Goal: Communication & Community: Participate in discussion

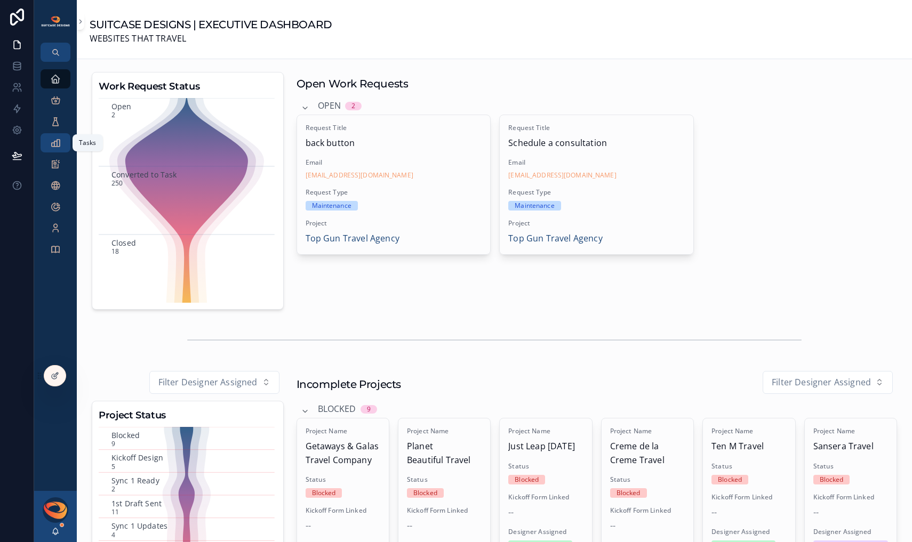
click at [57, 147] on icon "scrollable content" at bounding box center [55, 143] width 11 height 11
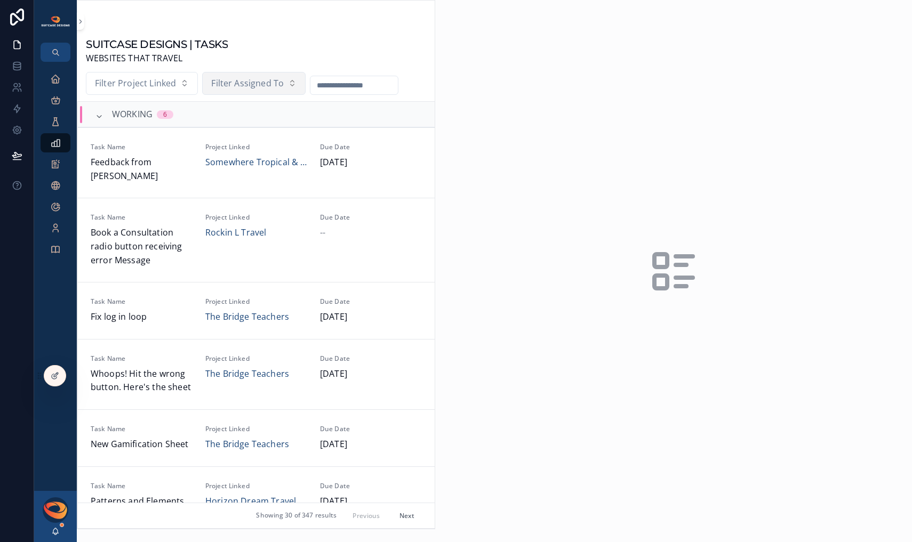
click at [262, 82] on span "Filter Assigned To" at bounding box center [247, 84] width 73 height 14
click at [245, 130] on div "[PERSON_NAME]" at bounding box center [253, 127] width 128 height 17
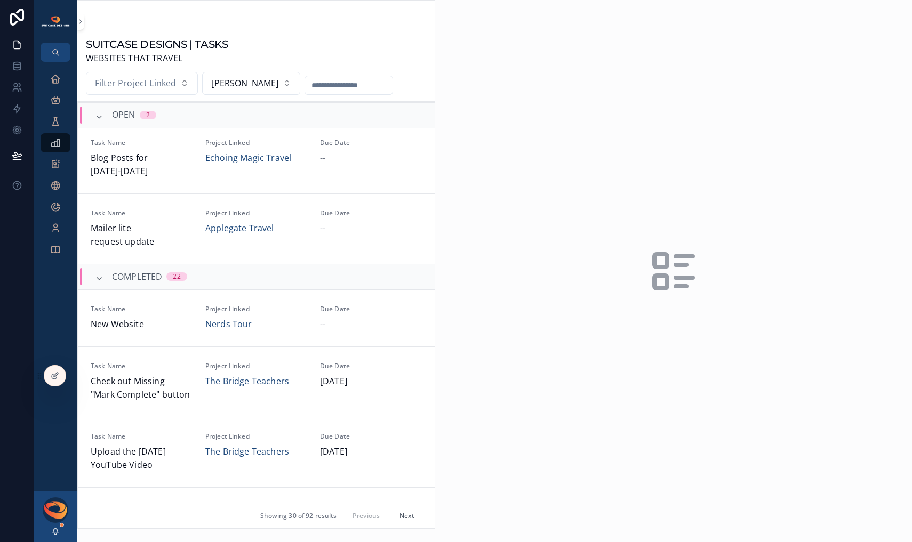
scroll to position [405, 0]
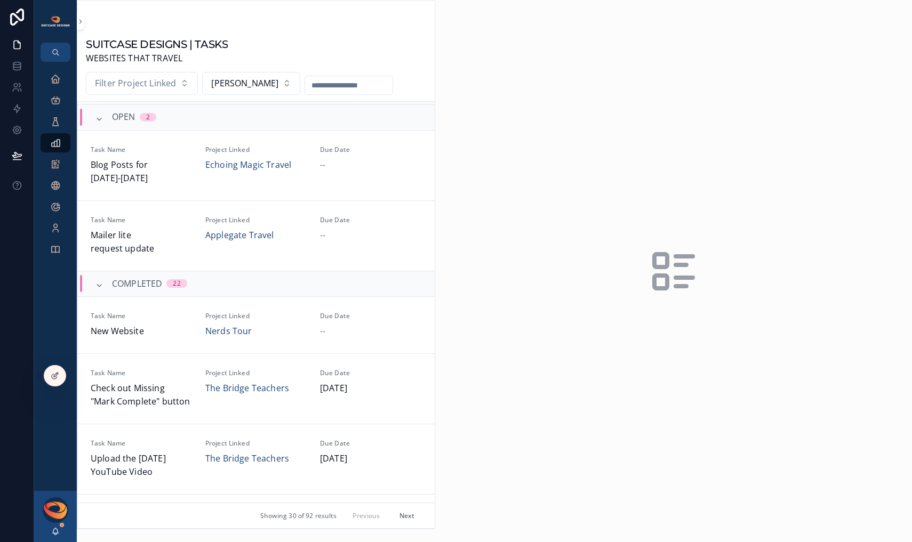
click at [394, 514] on button "Next" at bounding box center [407, 516] width 30 height 17
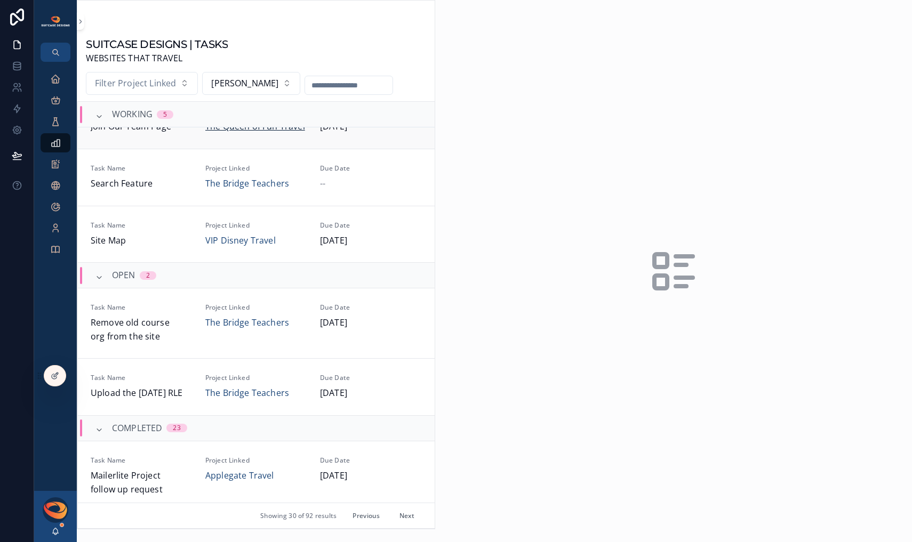
scroll to position [224, 0]
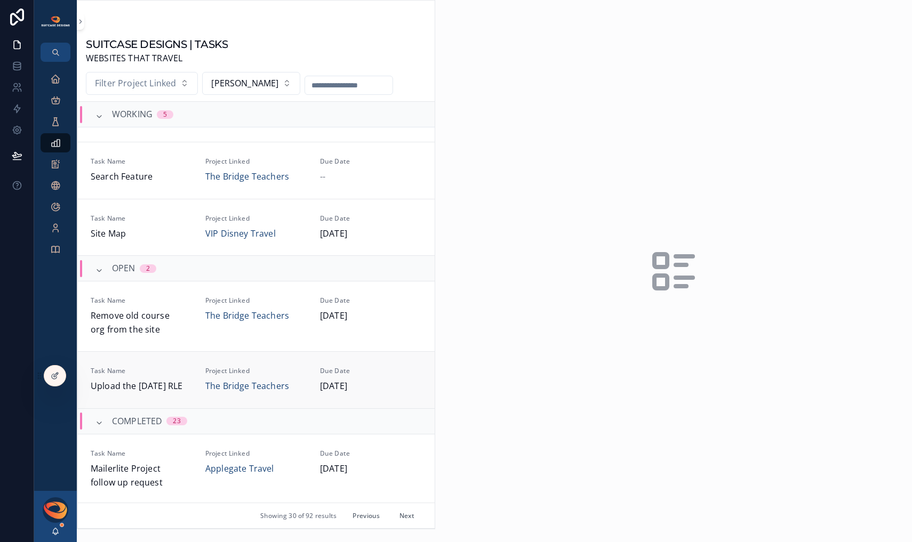
click at [177, 367] on span "Task Name" at bounding box center [142, 371] width 102 height 9
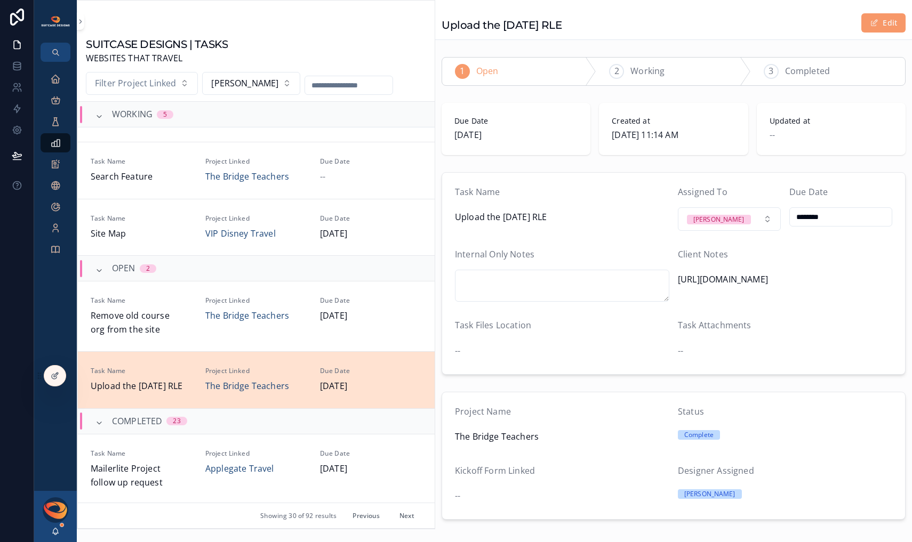
drag, startPoint x: 675, startPoint y: 280, endPoint x: 807, endPoint y: 278, distance: 132.8
click at [807, 278] on span "[URL][DOMAIN_NAME]" at bounding box center [785, 280] width 214 height 14
copy span "[URL][DOMAIN_NAME]"
click at [664, 76] on div "2 Working" at bounding box center [673, 72] width 154 height 28
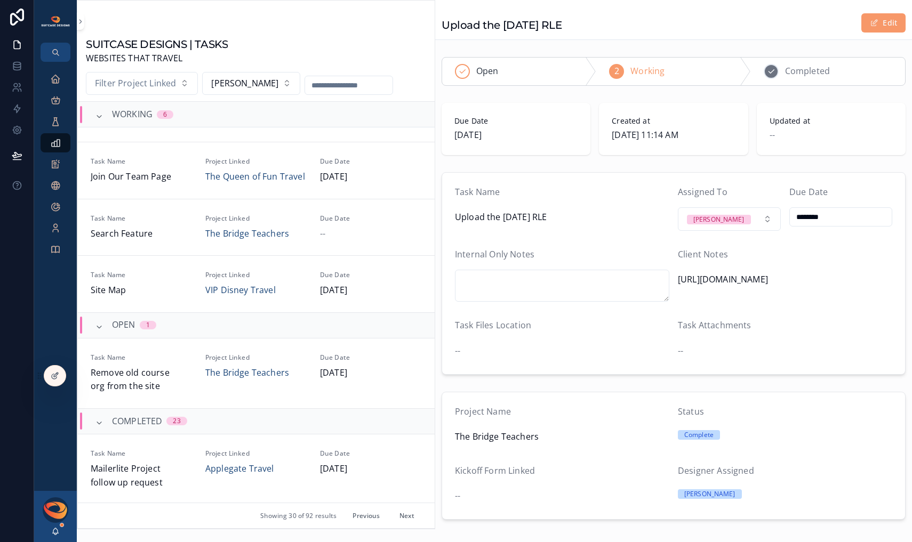
click at [801, 77] on span "Completed" at bounding box center [807, 72] width 45 height 14
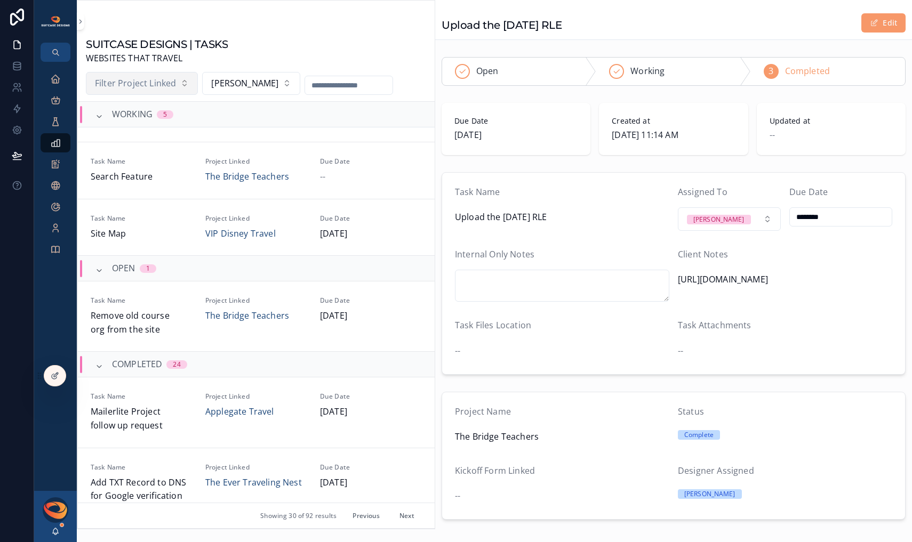
click at [149, 87] on span "Filter Project Linked" at bounding box center [135, 84] width 81 height 14
type input "******"
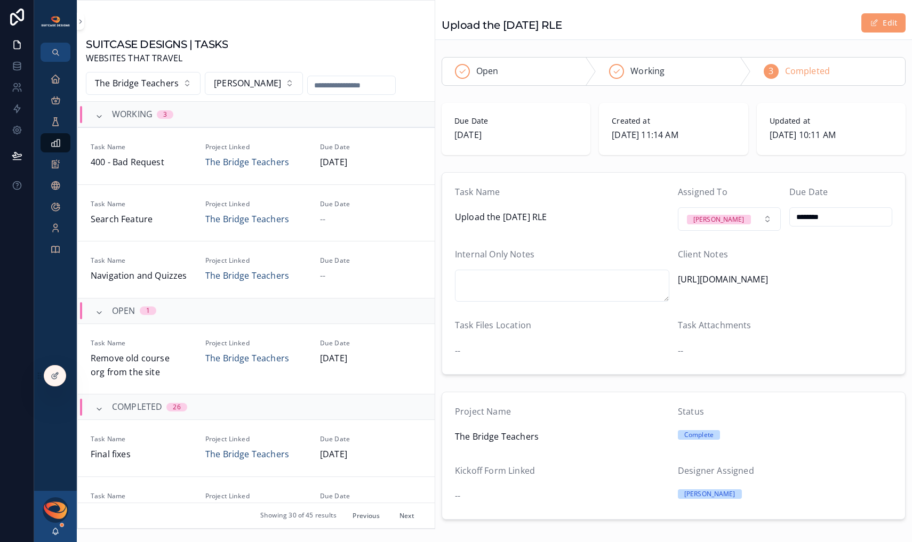
click at [400, 515] on button "Next" at bounding box center [407, 516] width 30 height 17
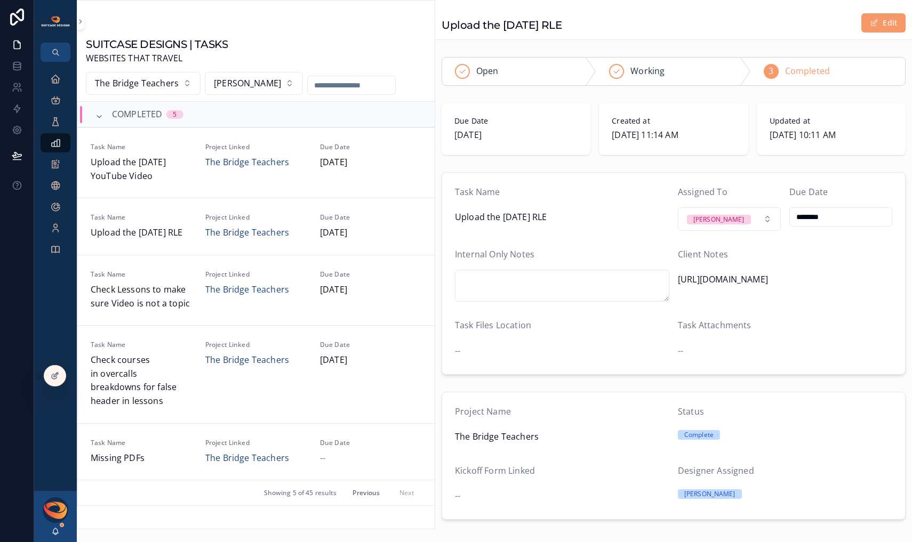
click at [359, 485] on button "Previous" at bounding box center [366, 493] width 42 height 17
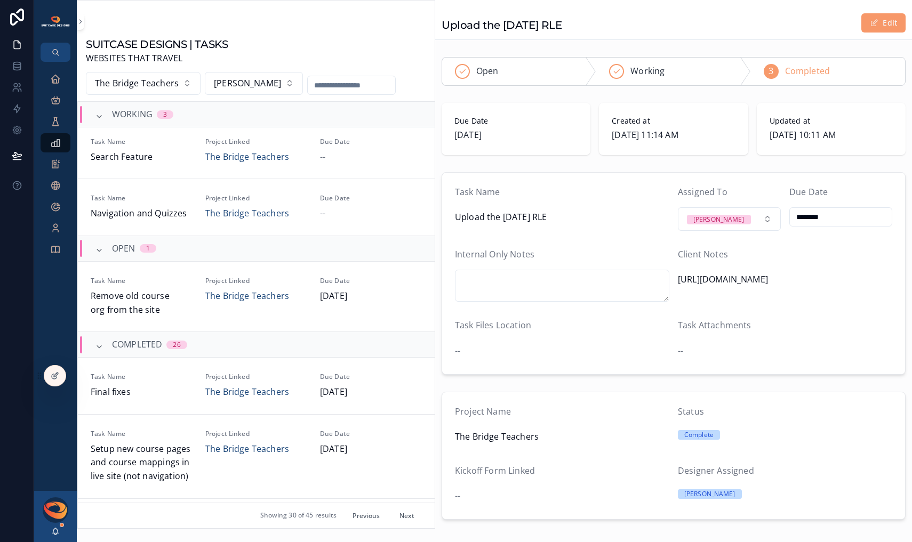
scroll to position [7, 0]
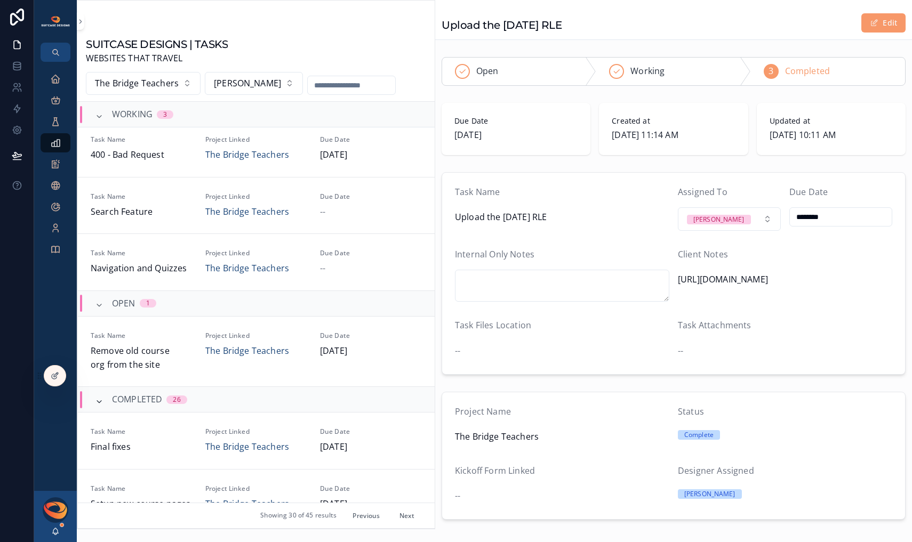
click at [97, 400] on icon "scrollable content" at bounding box center [99, 402] width 9 height 9
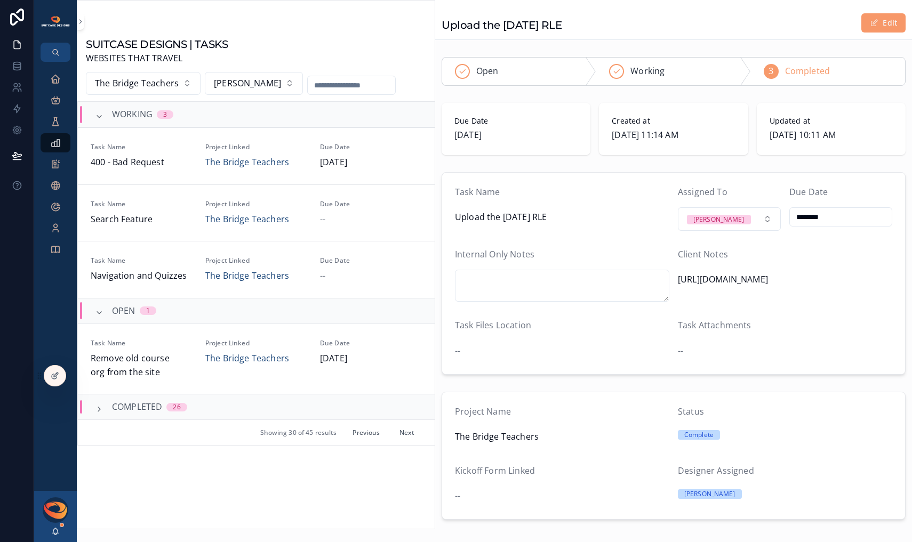
scroll to position [0, 0]
click at [403, 434] on button "Next" at bounding box center [407, 432] width 30 height 17
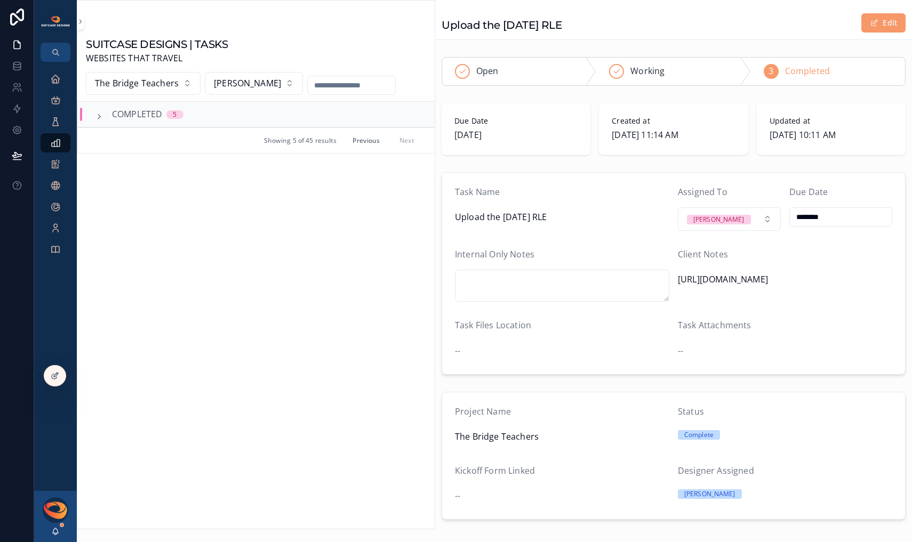
click at [364, 137] on button "Previous" at bounding box center [366, 140] width 42 height 17
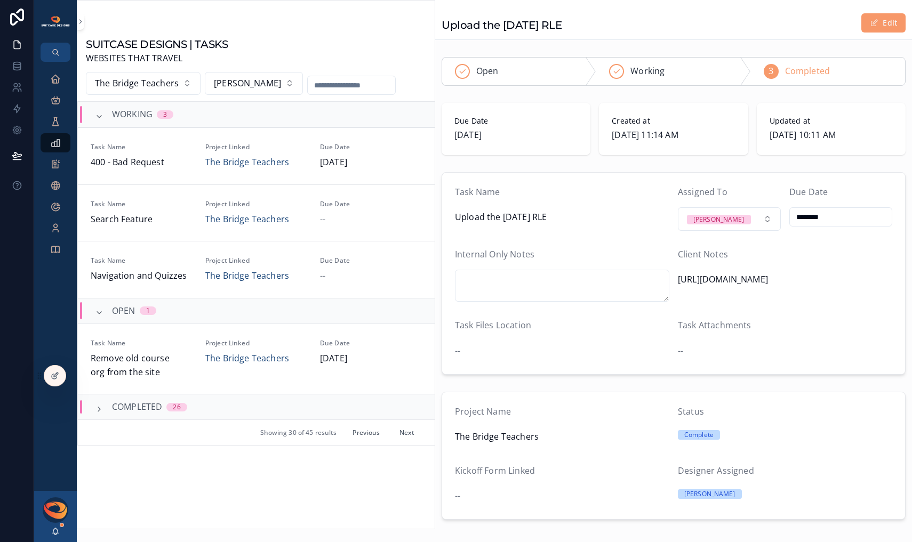
click at [397, 432] on button "Next" at bounding box center [407, 432] width 30 height 17
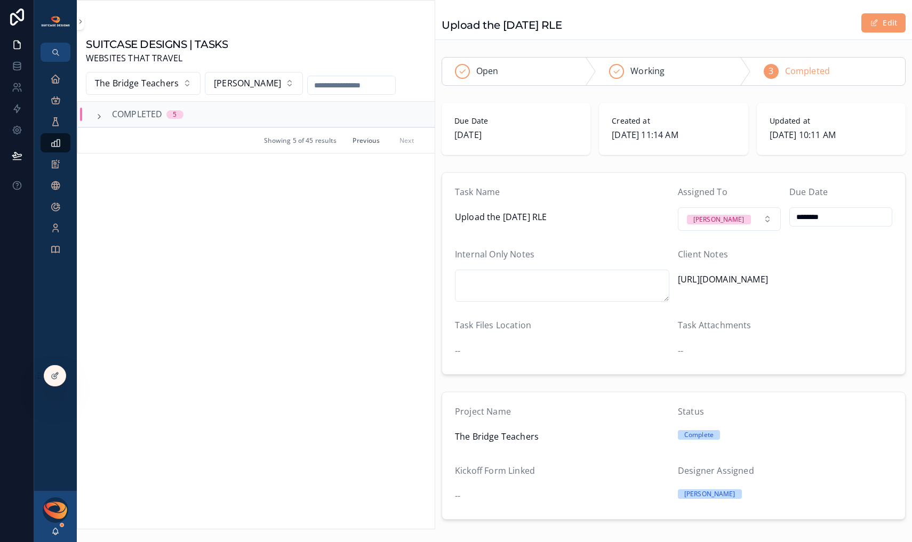
click at [368, 143] on button "Previous" at bounding box center [366, 140] width 42 height 17
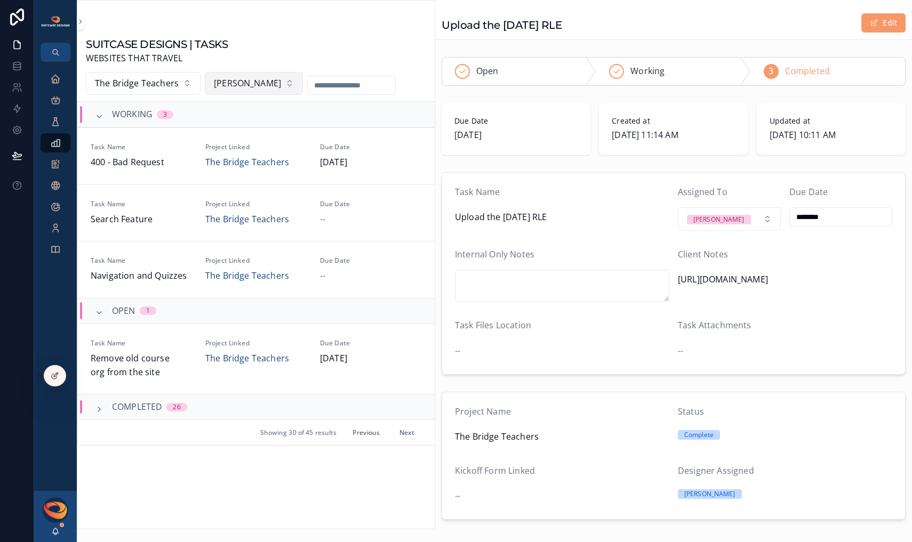
click at [258, 90] on span "[PERSON_NAME]" at bounding box center [247, 84] width 67 height 14
click at [211, 134] on div "None" at bounding box center [244, 127] width 128 height 17
click at [402, 436] on button "Next" at bounding box center [407, 432] width 30 height 17
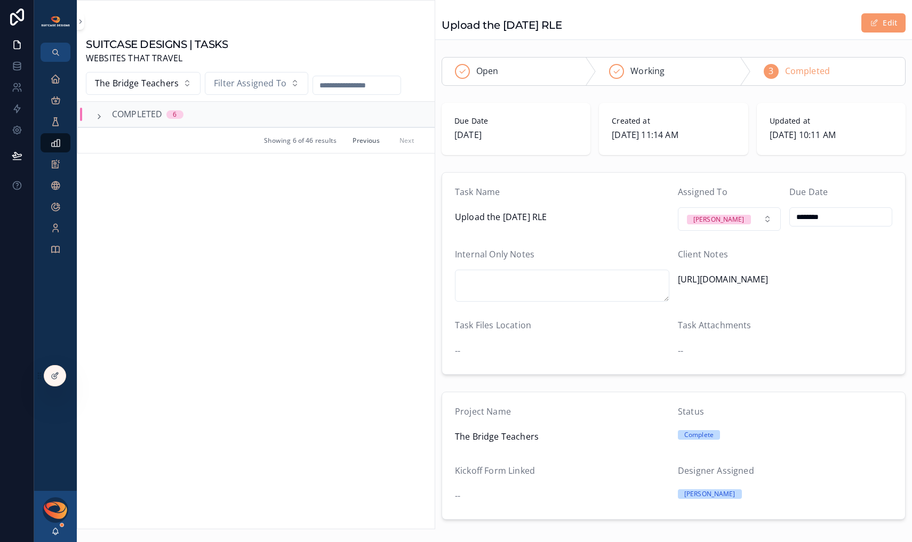
click at [358, 143] on button "Previous" at bounding box center [366, 140] width 42 height 17
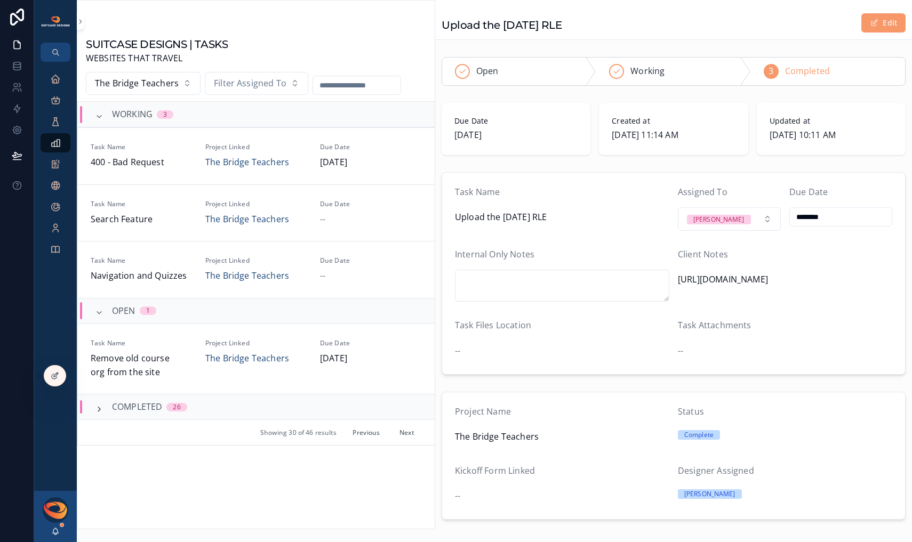
click at [101, 410] on icon "scrollable content" at bounding box center [99, 409] width 9 height 9
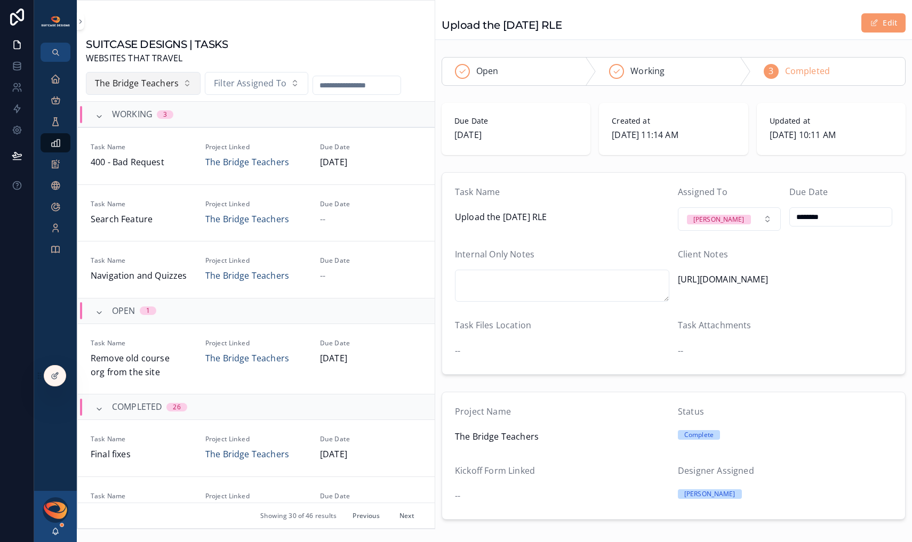
click at [190, 85] on button "The Bridge Teachers" at bounding box center [143, 83] width 115 height 23
click at [138, 129] on div "None" at bounding box center [143, 127] width 128 height 17
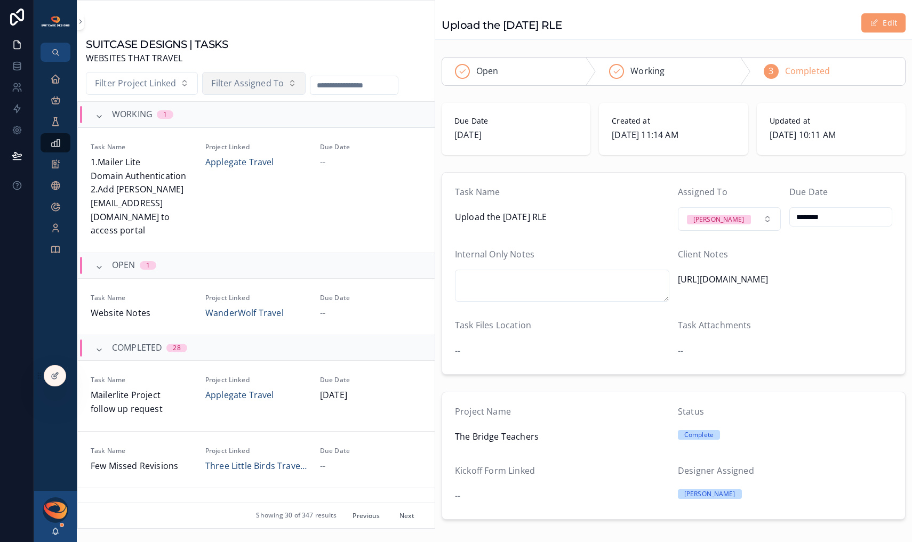
click at [256, 84] on span "Filter Assigned To" at bounding box center [247, 84] width 73 height 14
click at [223, 129] on div "None" at bounding box center [253, 127] width 128 height 17
click at [269, 85] on span "Filter Assigned To" at bounding box center [247, 84] width 73 height 14
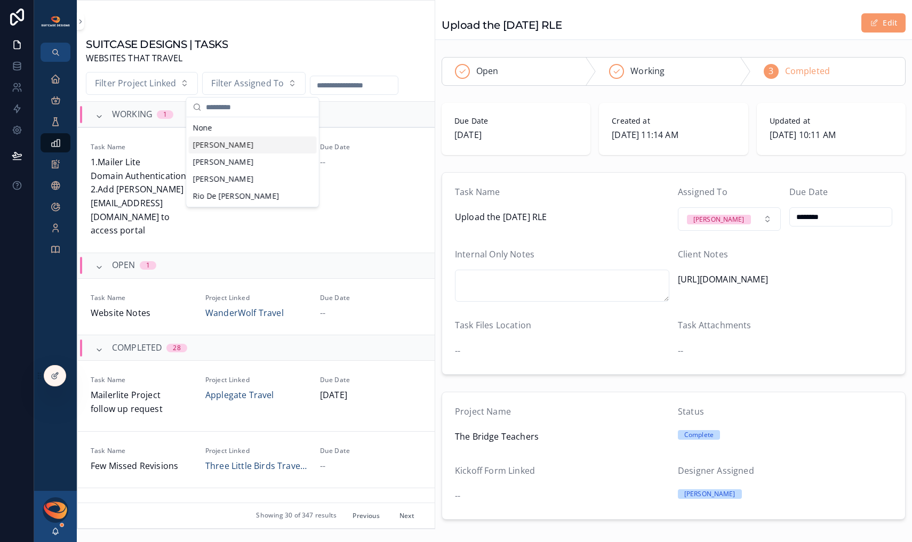
click at [251, 147] on div "[PERSON_NAME]" at bounding box center [253, 145] width 128 height 17
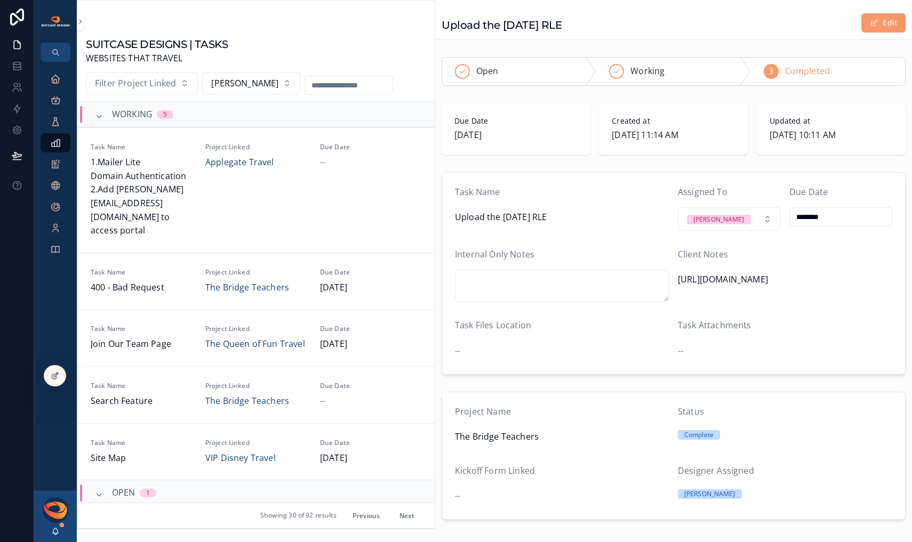
click at [52, 535] on div "[PERSON_NAME]" at bounding box center [55, 516] width 43 height 51
click at [54, 533] on icon "scrollable content" at bounding box center [55, 531] width 9 height 9
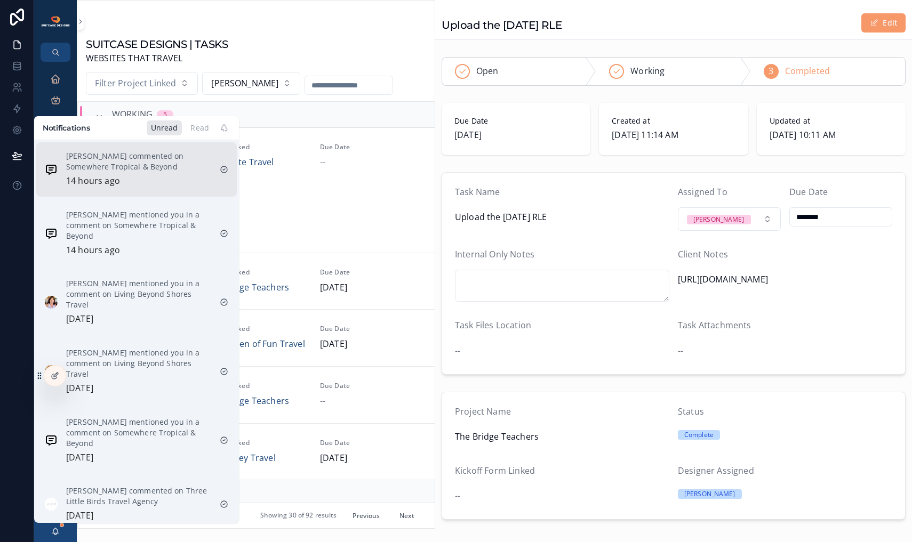
click at [108, 174] on div "[PERSON_NAME] commented on Somewhere Tropical & Beyond 14 hours ago" at bounding box center [138, 169] width 145 height 37
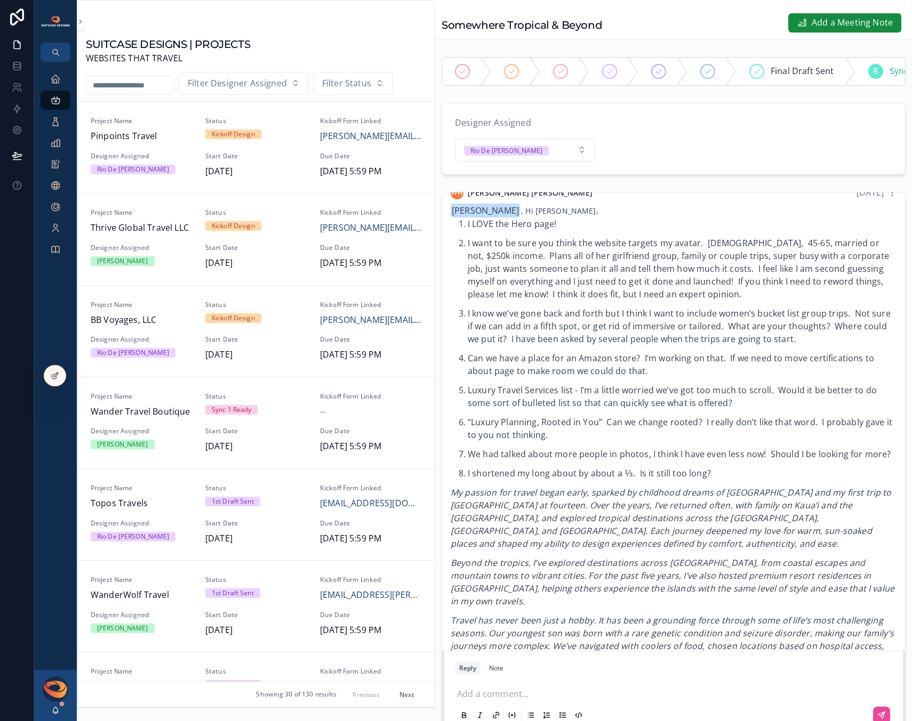
scroll to position [1646, 0]
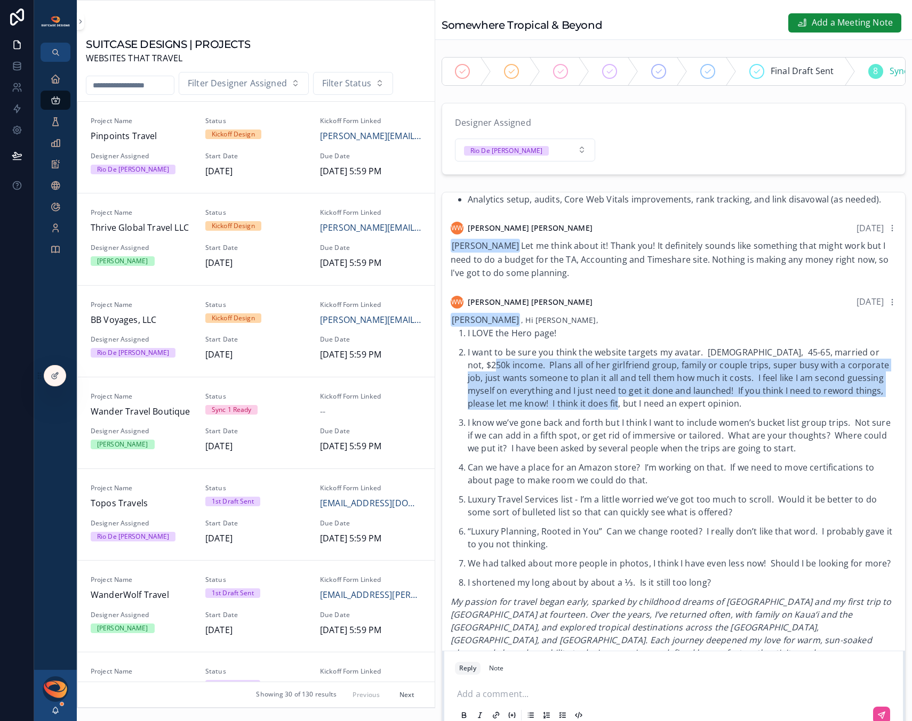
drag, startPoint x: 502, startPoint y: 387, endPoint x: 657, endPoint y: 443, distance: 164.5
click at [637, 437] on ol "I LOVE the Hero page! I want to be sure you think the website targets my avatar…" at bounding box center [674, 458] width 446 height 262
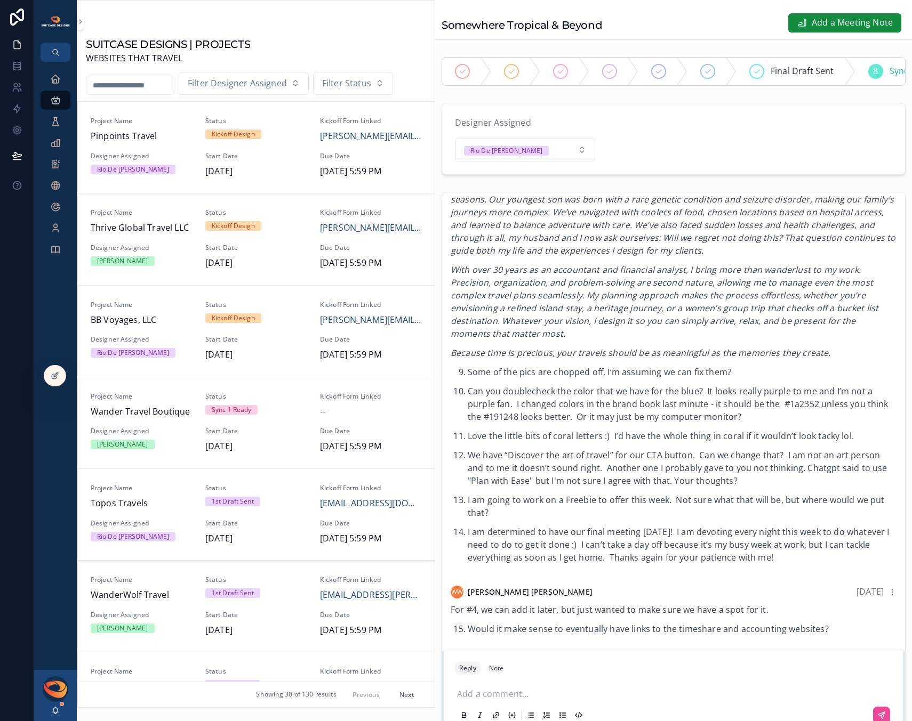
scroll to position [2210, 0]
drag, startPoint x: 507, startPoint y: 633, endPoint x: 813, endPoint y: 631, distance: 306.1
click at [809, 542] on li "Would it make sense to eventually have links to the timeshare and accounting we…" at bounding box center [682, 630] width 429 height 14
click at [814, 542] on li "Would it make sense to eventually have links to the timeshare and accounting we…" at bounding box center [682, 630] width 429 height 14
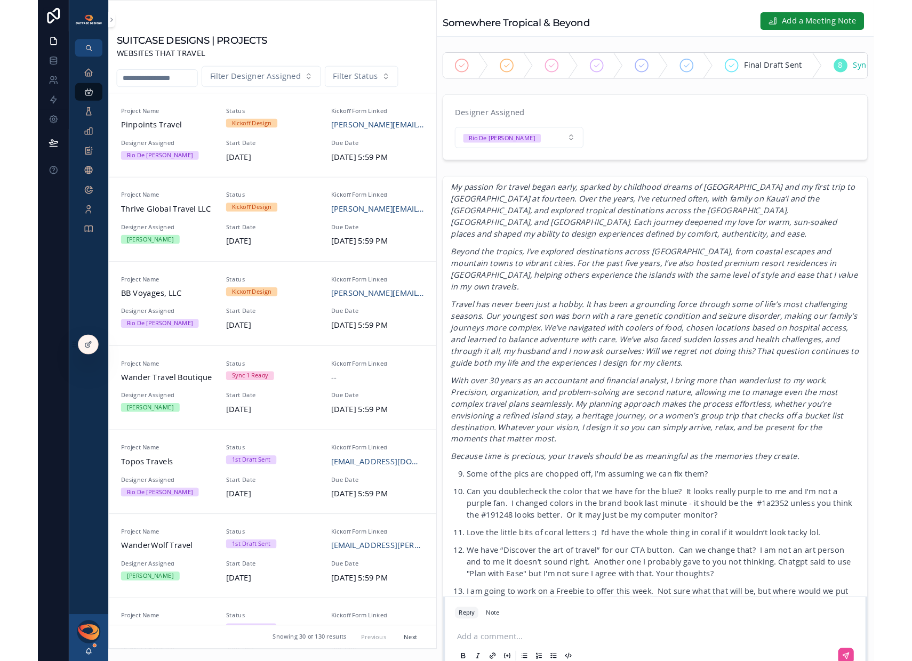
scroll to position [2099, 0]
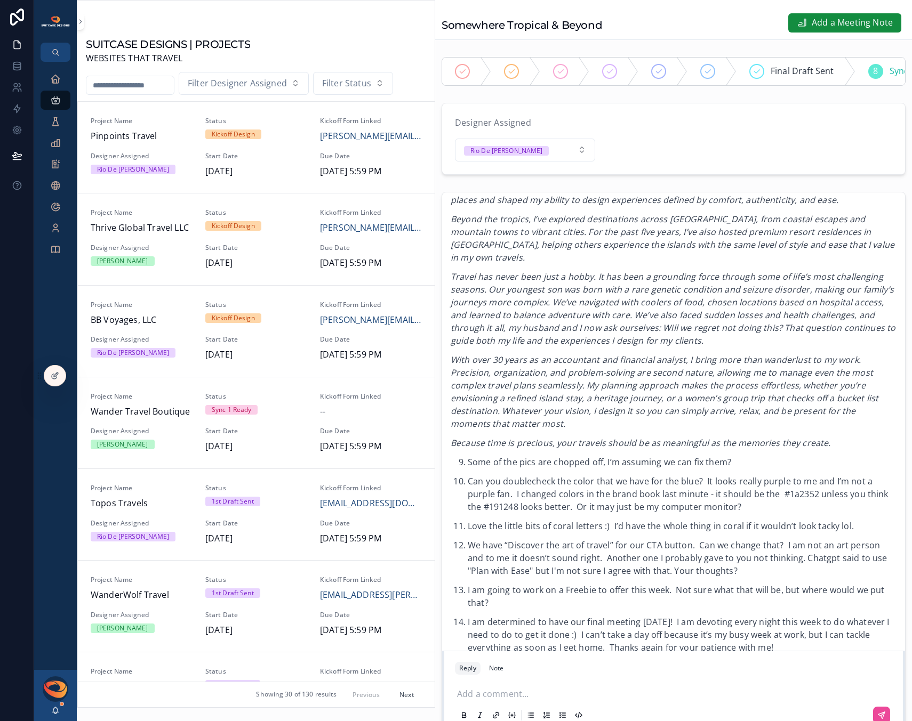
click at [530, 542] on p "scrollable content" at bounding box center [675, 693] width 437 height 11
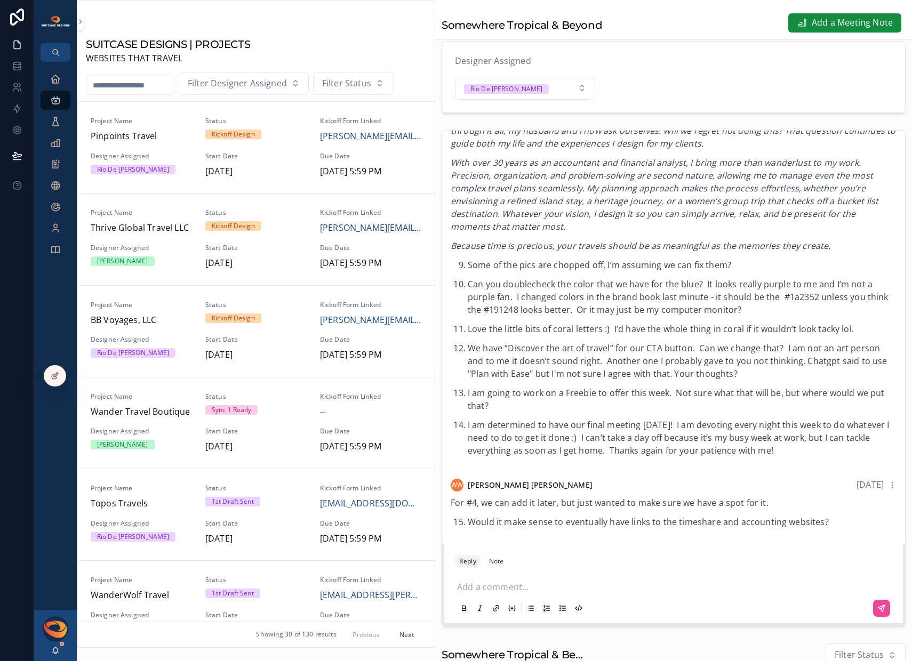
scroll to position [59, 0]
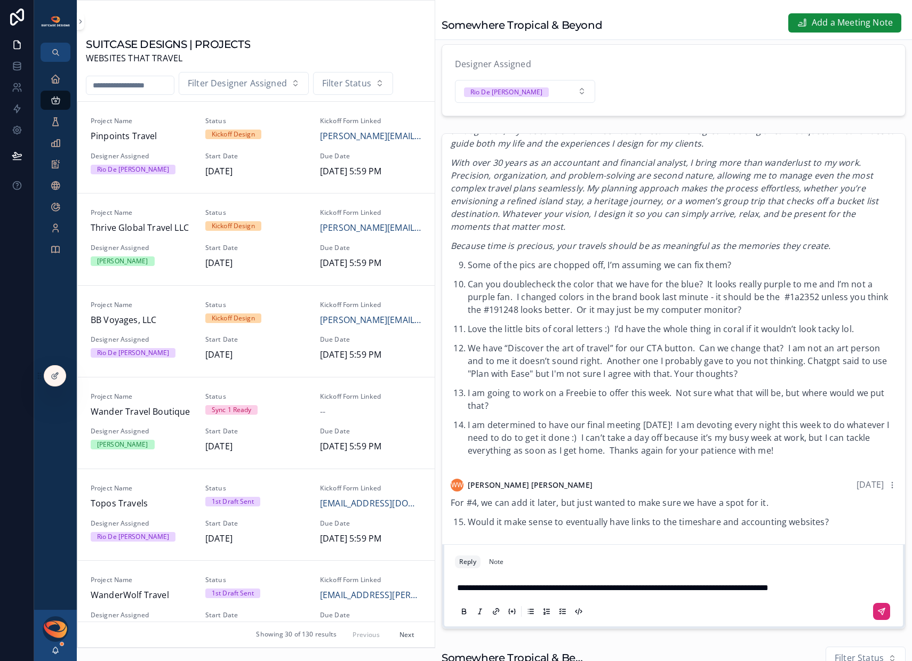
click at [878, 542] on icon "scrollable content" at bounding box center [881, 611] width 6 height 6
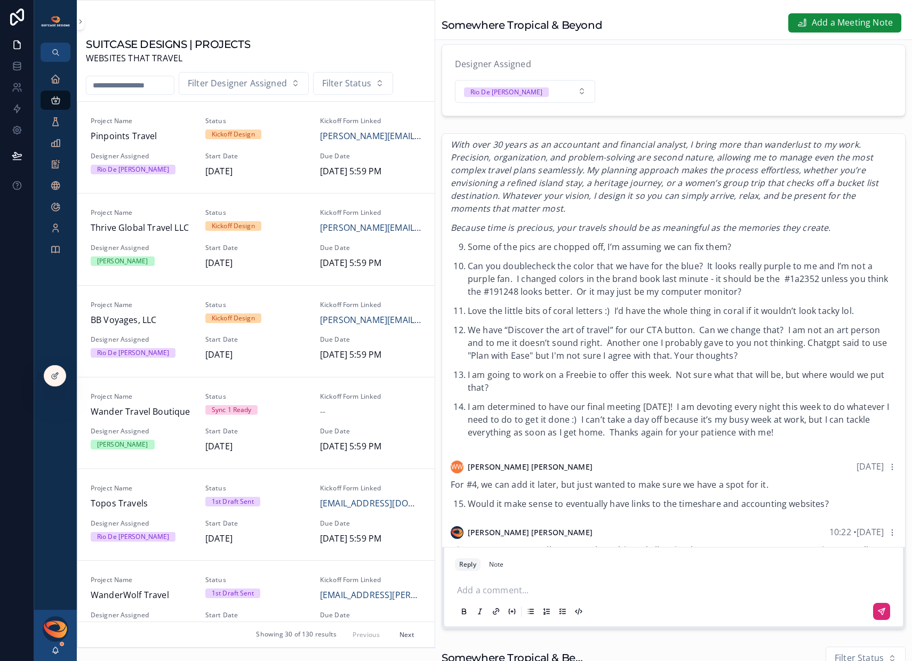
scroll to position [2302, 0]
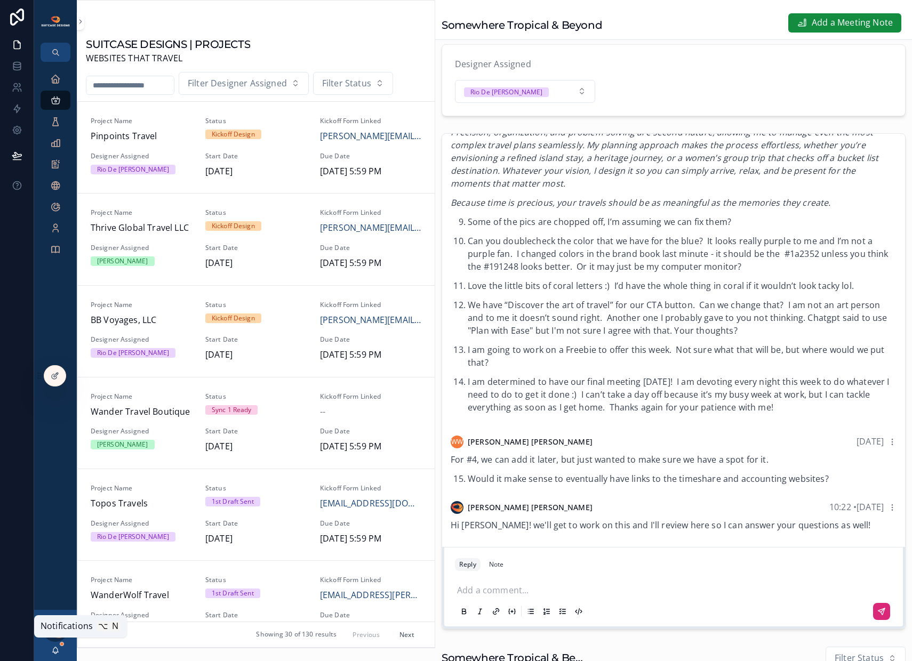
click at [55, 542] on icon "scrollable content" at bounding box center [55, 650] width 9 height 9
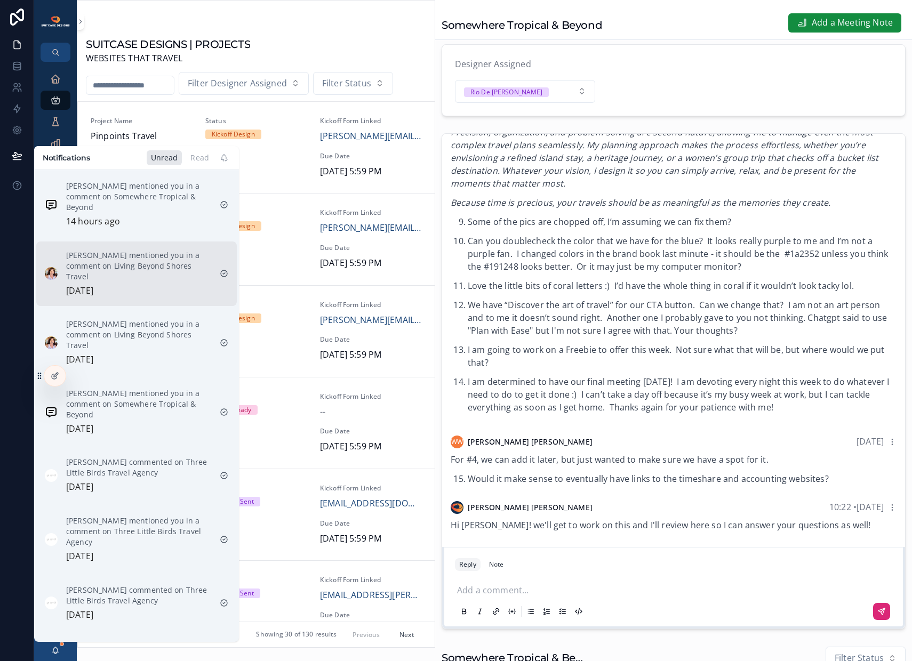
click at [150, 267] on p "[PERSON_NAME] mentioned you in a comment on Living Beyond Shores Travel" at bounding box center [138, 266] width 145 height 32
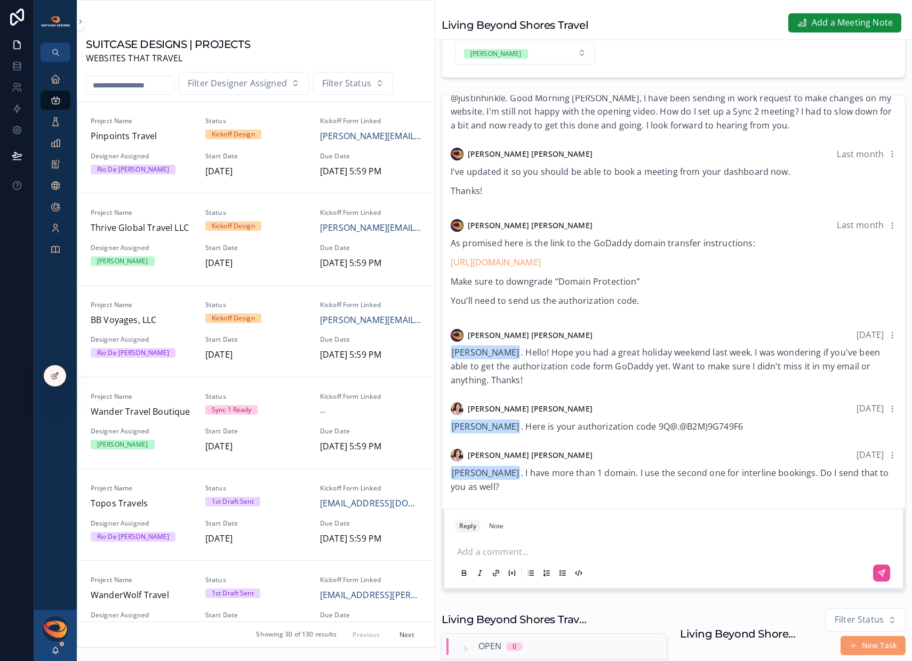
scroll to position [134, 0]
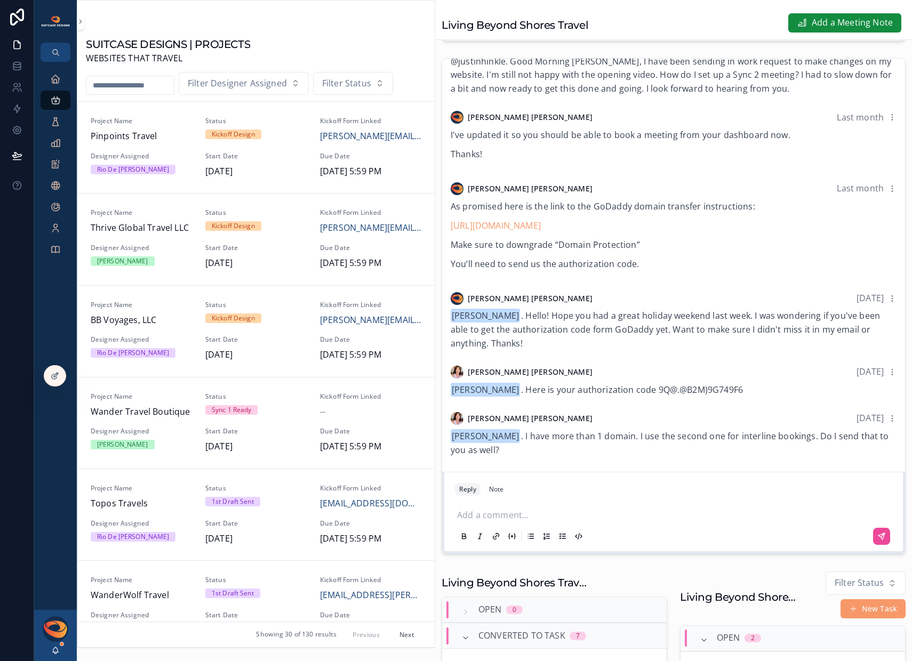
click at [512, 516] on div "Add a comment..." at bounding box center [673, 524] width 437 height 45
click at [501, 519] on p "scrollable content" at bounding box center [675, 514] width 437 height 11
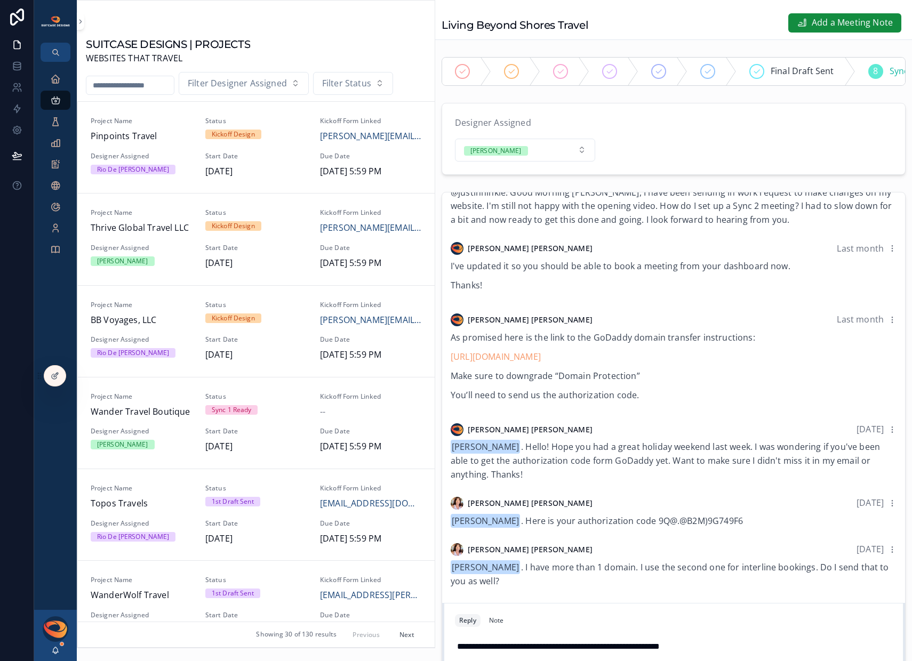
scroll to position [342, 0]
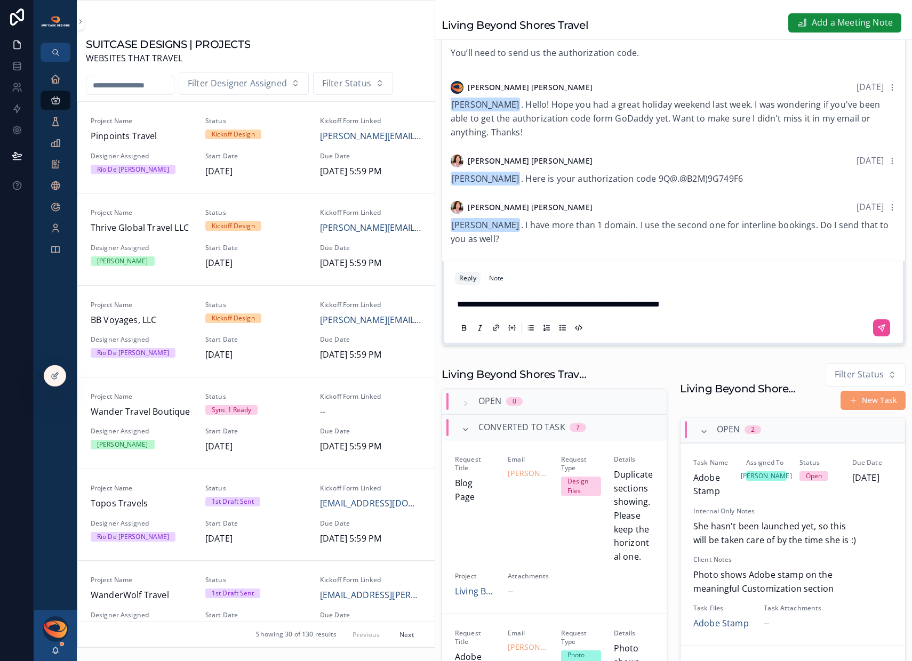
click at [132, 82] on input "scrollable content" at bounding box center [129, 85] width 87 height 15
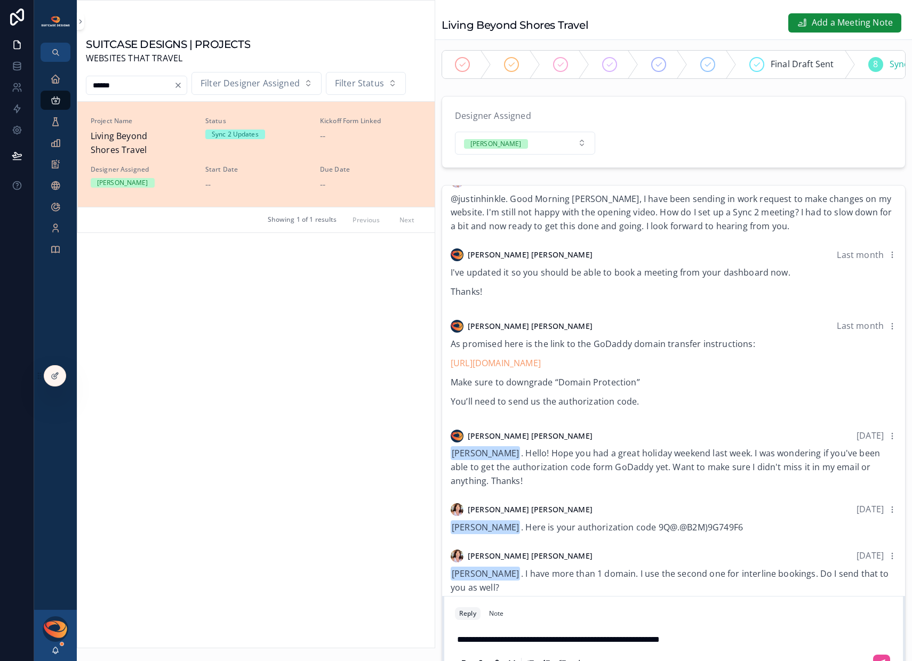
scroll to position [172, 0]
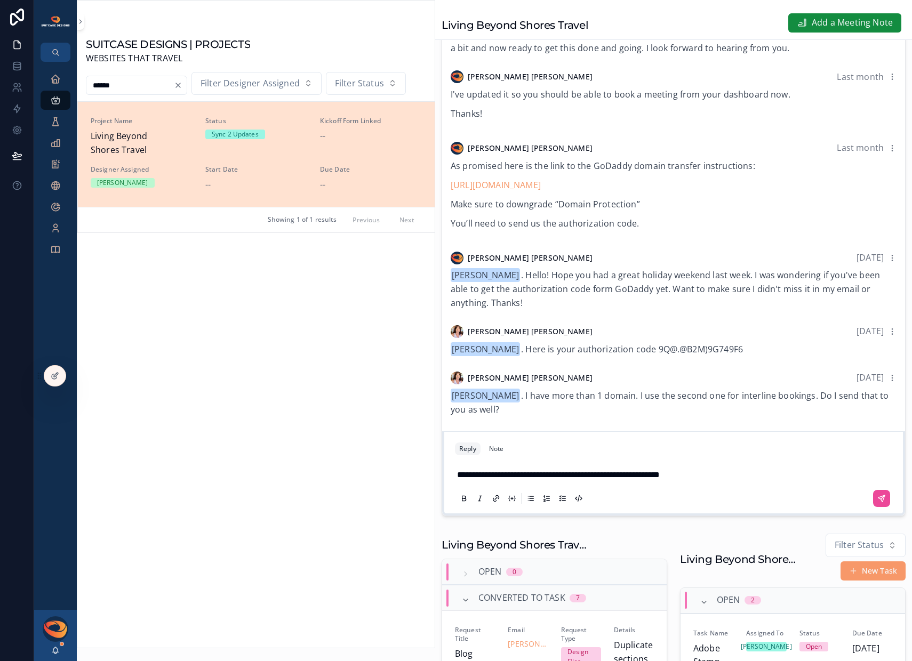
type input "******"
click at [456, 484] on div "**********" at bounding box center [673, 486] width 437 height 48
click at [457, 479] on span "**********" at bounding box center [558, 475] width 203 height 8
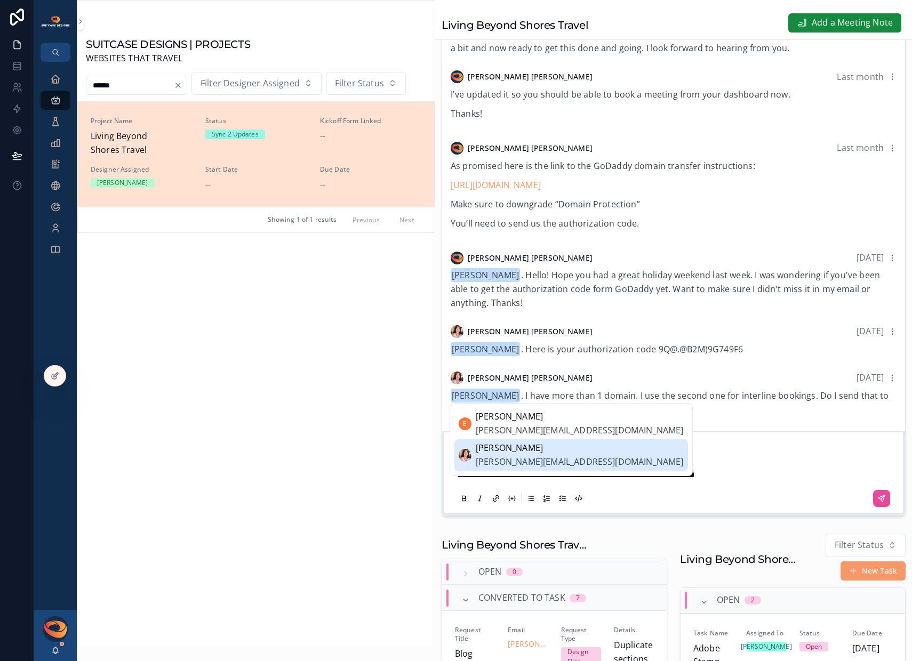
click at [518, 461] on span "[PERSON_NAME][EMAIL_ADDRESS][DOMAIN_NAME]" at bounding box center [580, 462] width 208 height 14
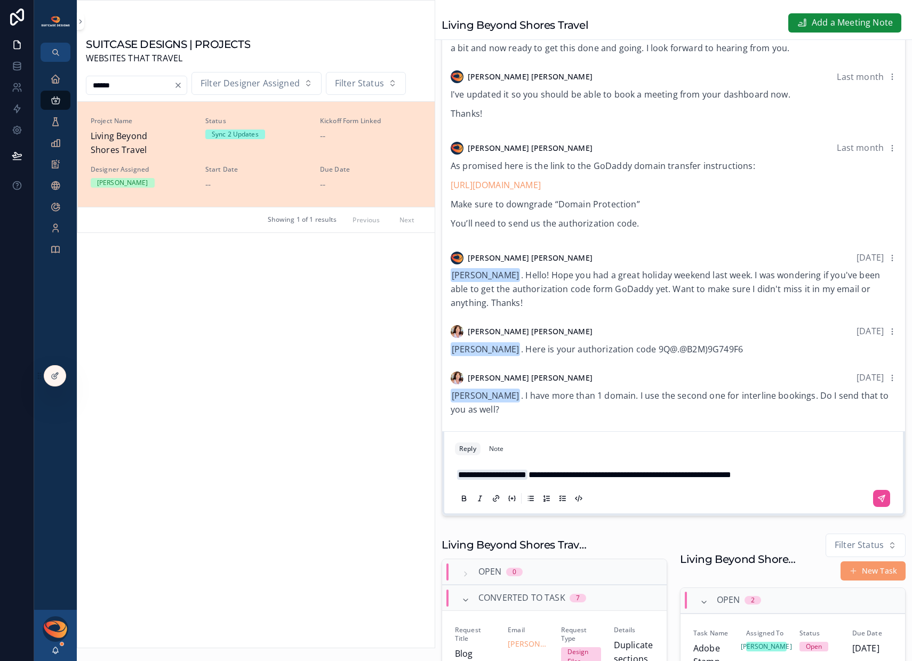
click at [809, 482] on p "**********" at bounding box center [675, 475] width 437 height 14
click at [524, 480] on span "**********" at bounding box center [492, 475] width 70 height 10
click at [818, 476] on p "**********" at bounding box center [675, 475] width 437 height 14
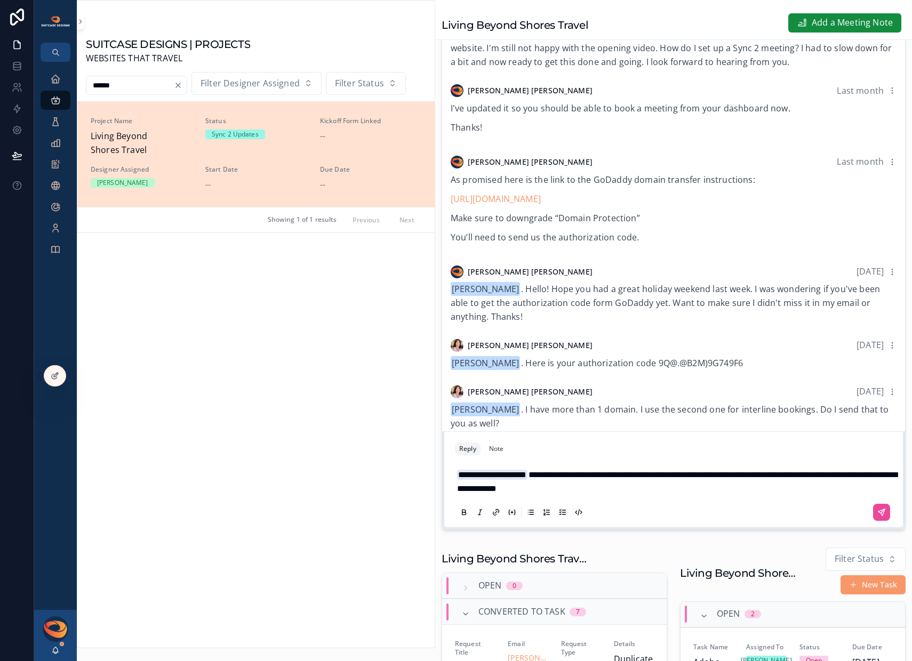
scroll to position [147, 0]
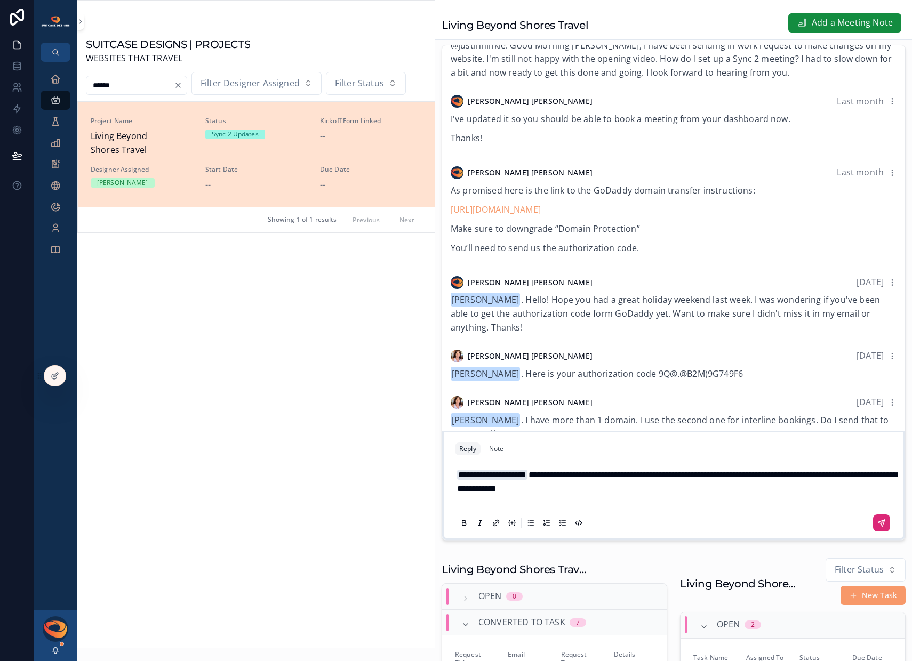
click at [878, 528] on button "scrollable content" at bounding box center [881, 523] width 17 height 17
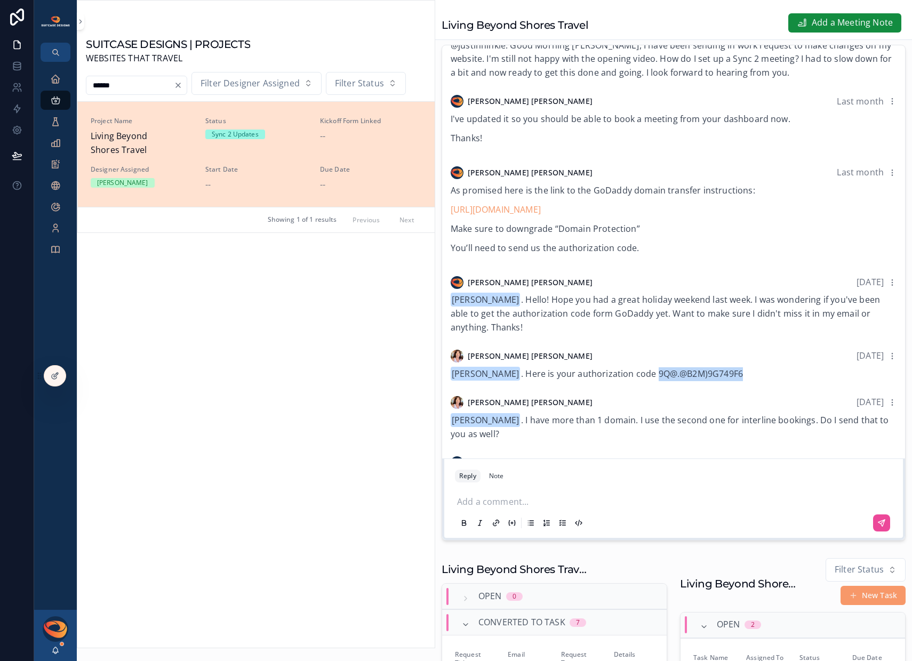
drag, startPoint x: 639, startPoint y: 381, endPoint x: 768, endPoint y: 376, distance: 129.1
click at [768, 376] on div "[PERSON_NAME] . Here is your authorization code 9Q@.@B2M)9G749F6" at bounding box center [674, 374] width 446 height 14
copy span "9Q@.@B2M)9G749F6"
click at [489, 506] on p "scrollable content" at bounding box center [675, 500] width 437 height 11
click at [486, 506] on p "scrollable content" at bounding box center [675, 500] width 437 height 11
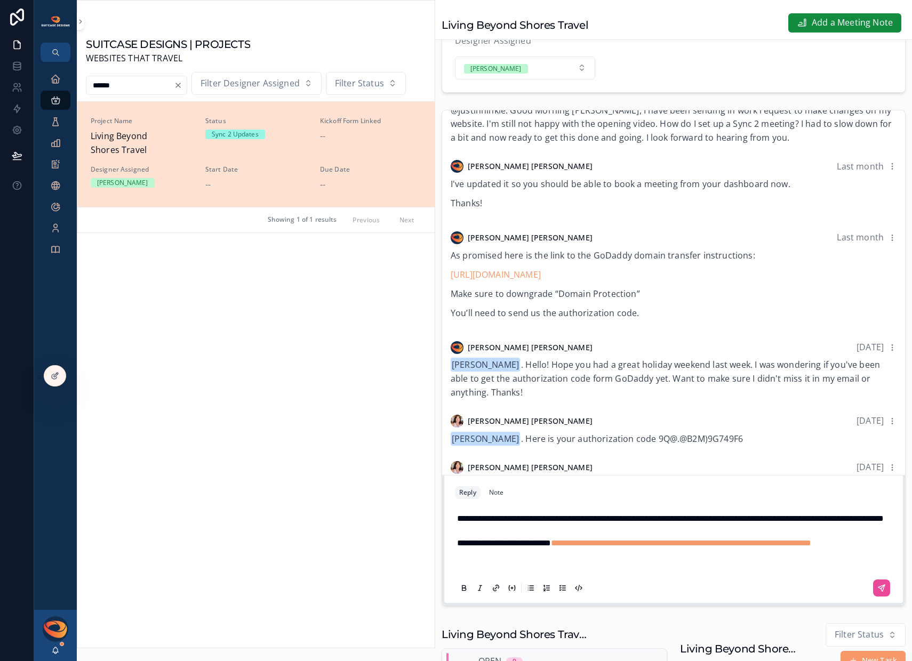
scroll to position [71, 0]
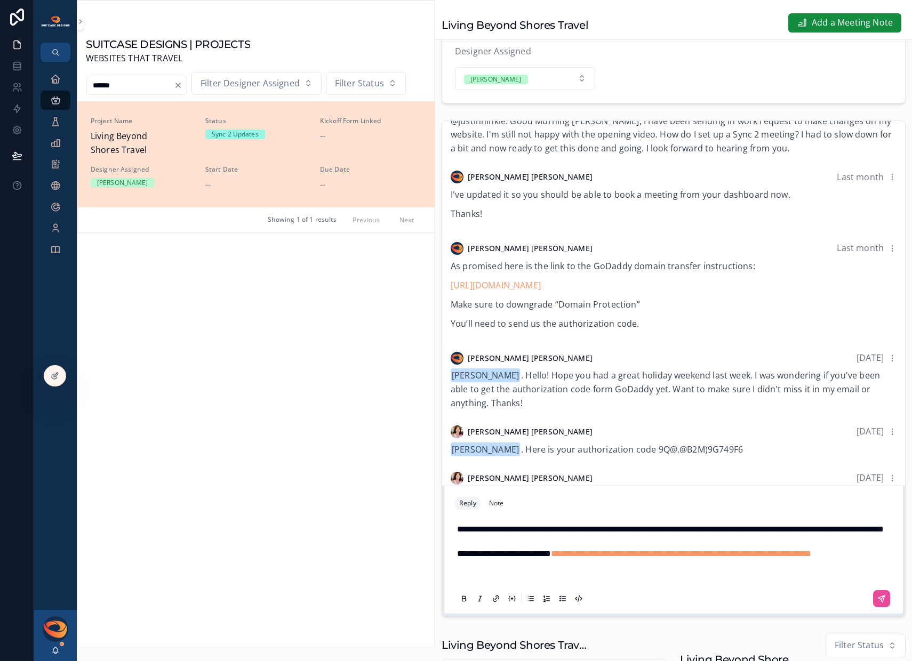
click at [633, 525] on p "**********" at bounding box center [675, 530] width 437 height 14
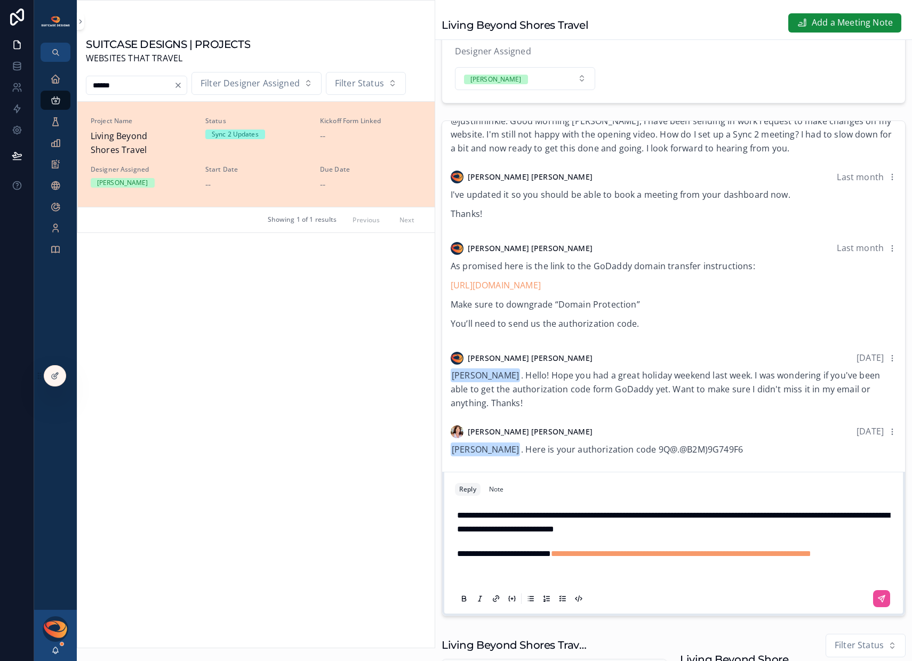
click at [499, 542] on p "scrollable content" at bounding box center [675, 576] width 437 height 11
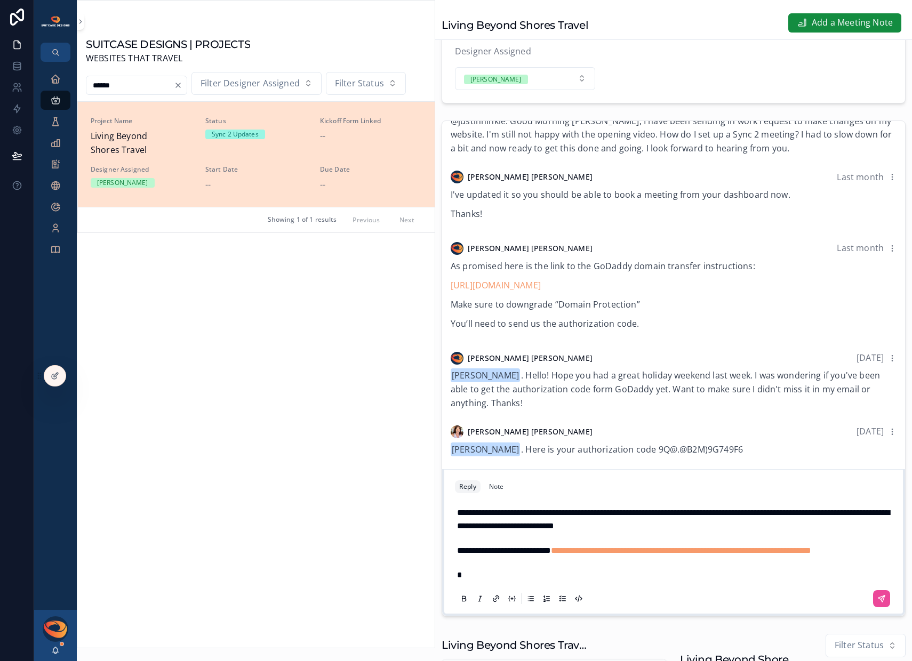
scroll to position [68, 0]
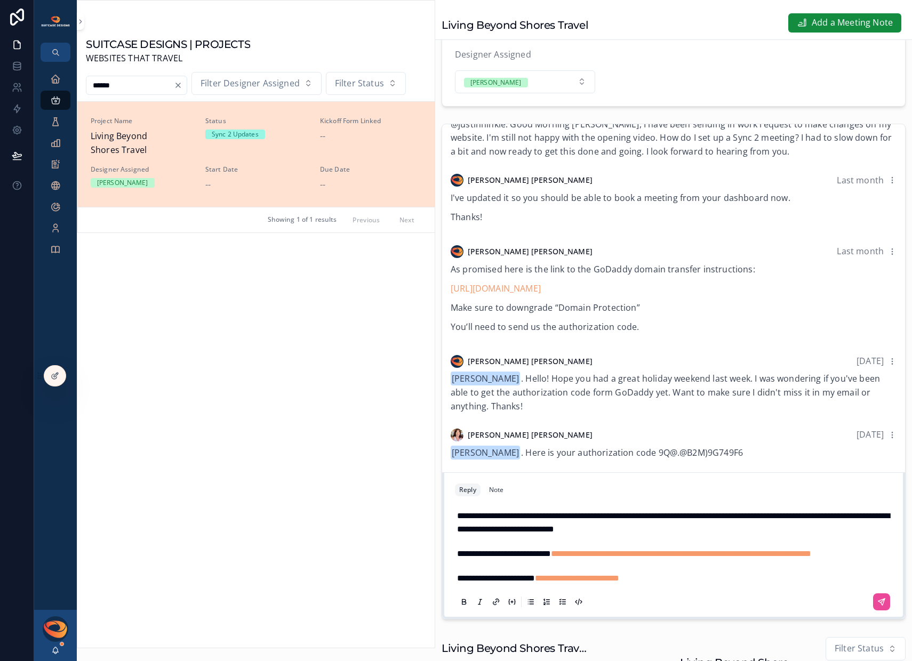
click at [458, 512] on span "**********" at bounding box center [673, 523] width 432 height 22
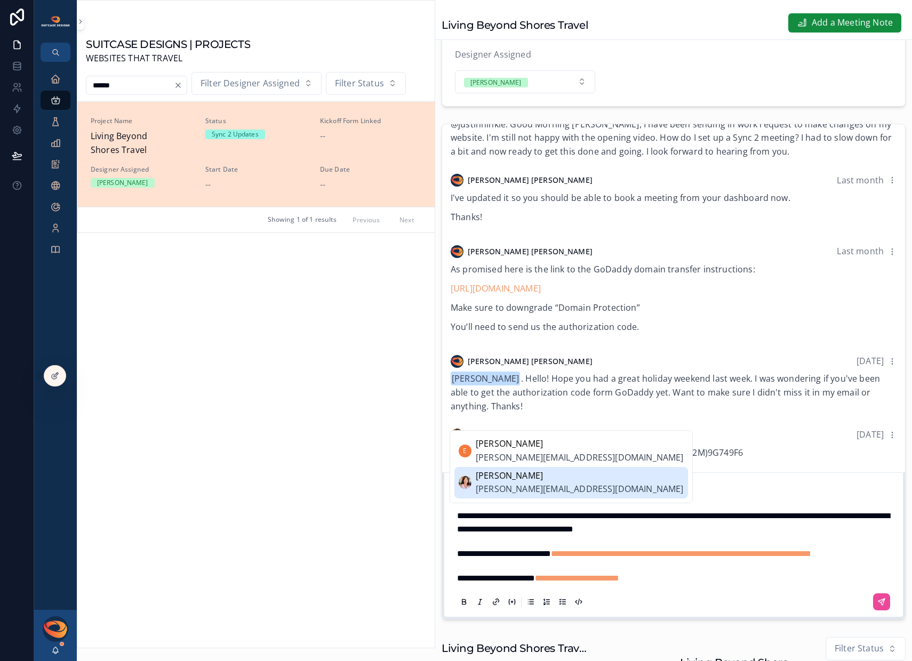
click at [522, 494] on span "[PERSON_NAME][EMAIL_ADDRESS][DOMAIN_NAME]" at bounding box center [580, 490] width 208 height 14
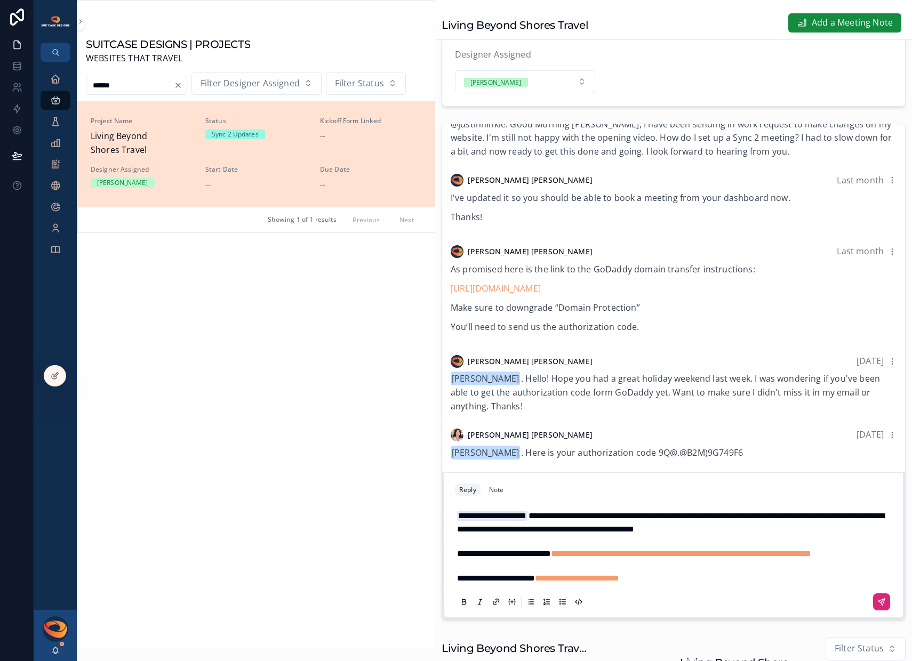
click at [879, 542] on button "scrollable content" at bounding box center [881, 601] width 17 height 17
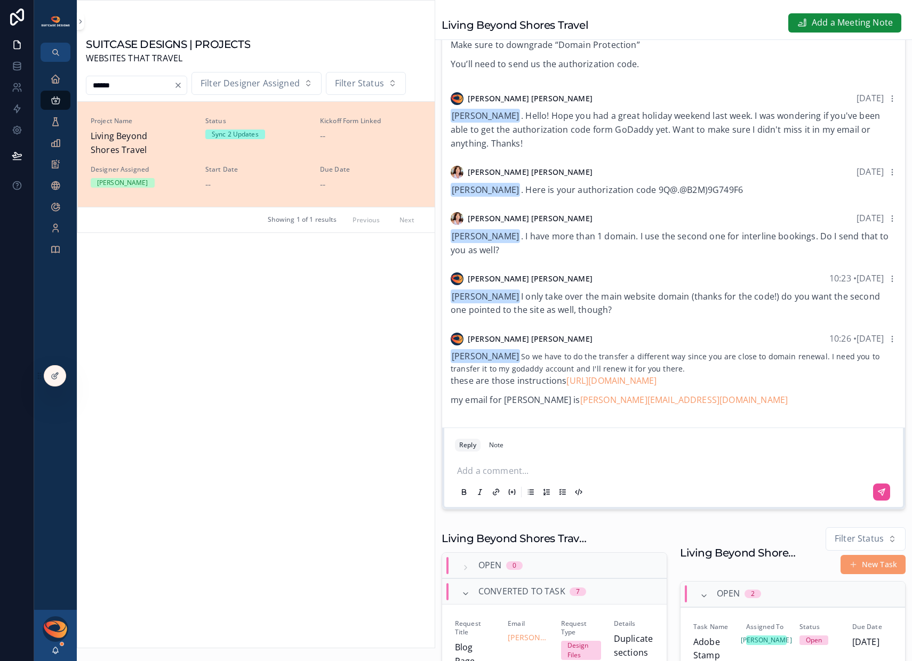
scroll to position [419, 0]
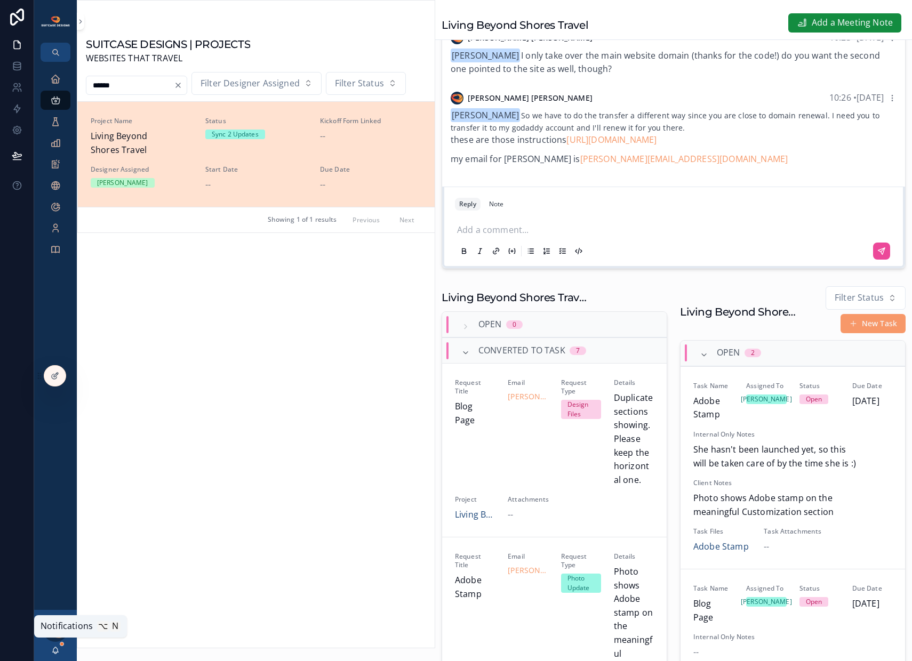
click at [58, 542] on icon "scrollable content" at bounding box center [55, 650] width 9 height 9
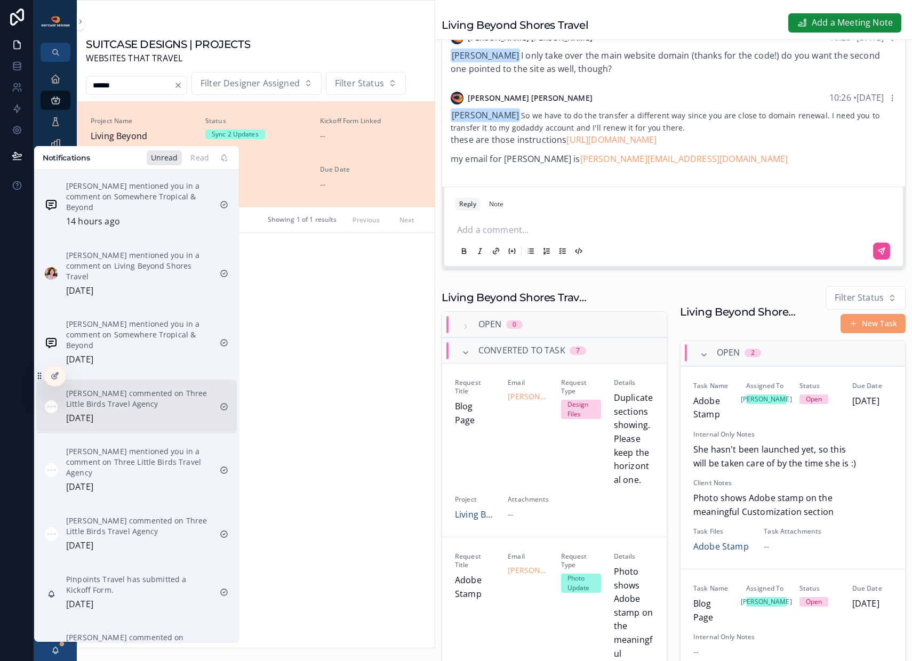
click at [133, 413] on div "[PERSON_NAME] commented on Three Little Birds Travel Agency [DATE]" at bounding box center [138, 406] width 145 height 37
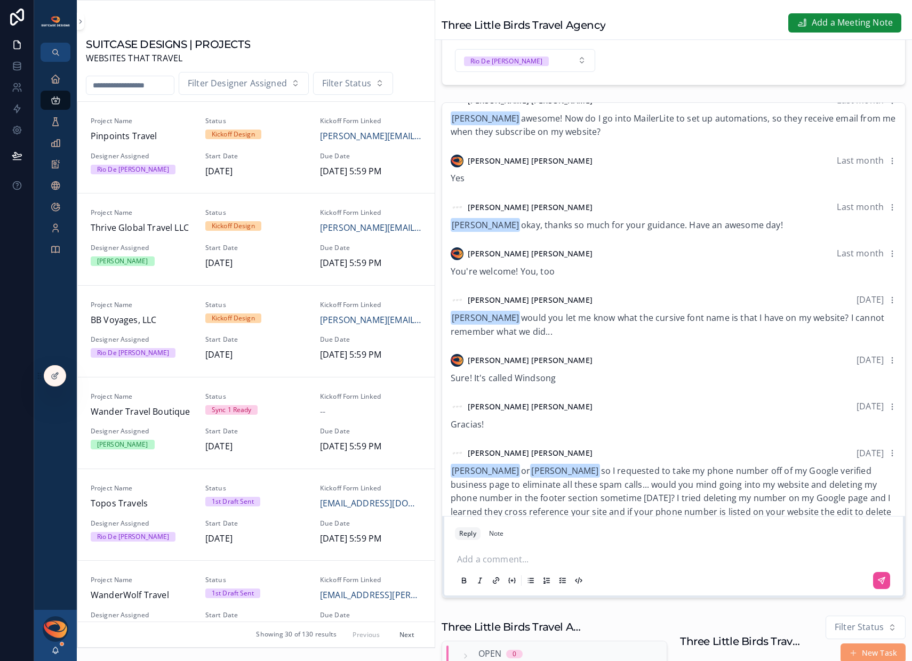
scroll to position [97, 0]
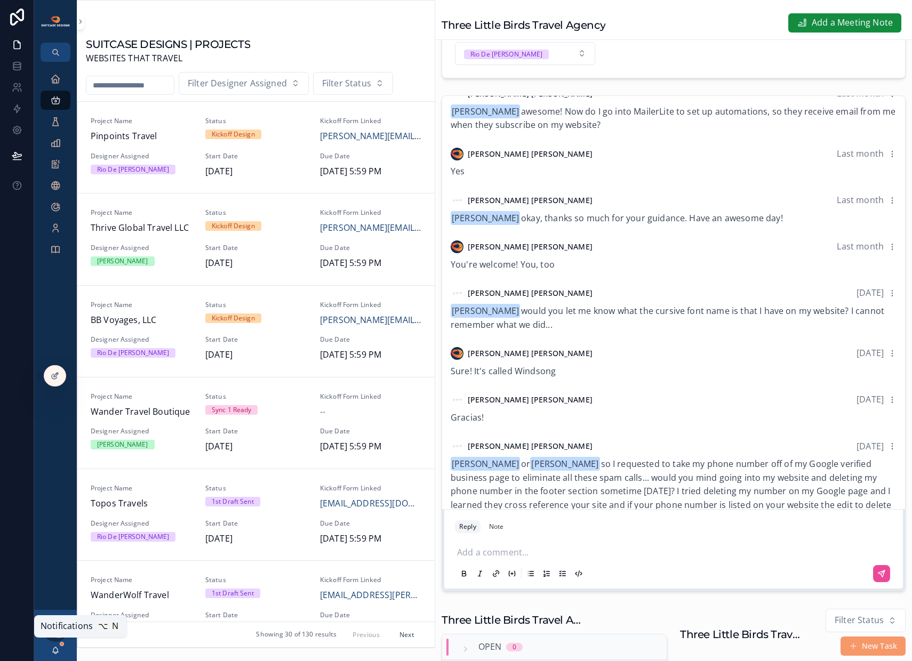
click at [54, 542] on icon "scrollable content" at bounding box center [55, 653] width 2 height 2
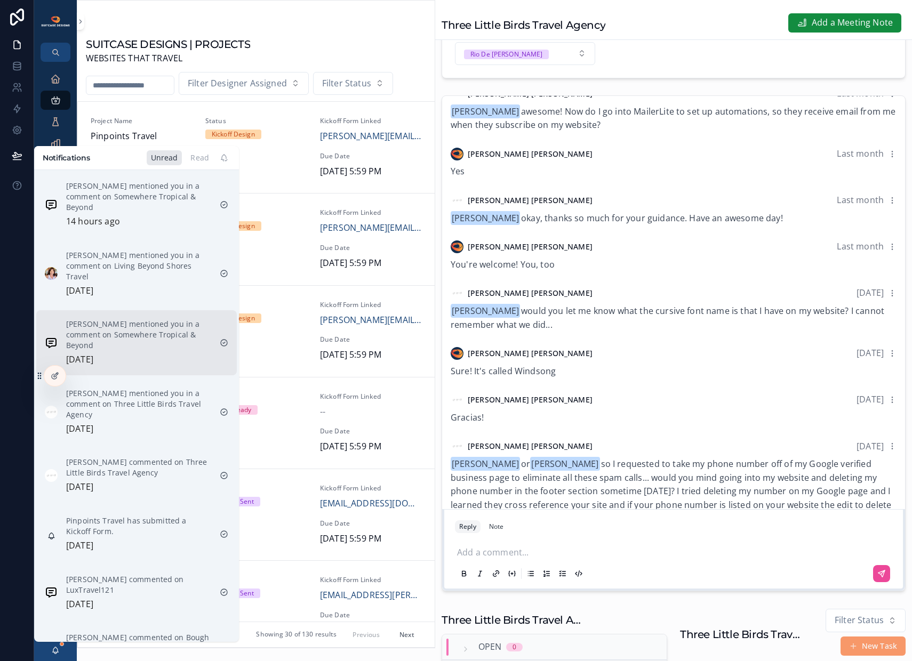
click at [95, 342] on p "[PERSON_NAME] mentioned you in a comment on Somewhere Tropical & Beyond" at bounding box center [138, 335] width 145 height 32
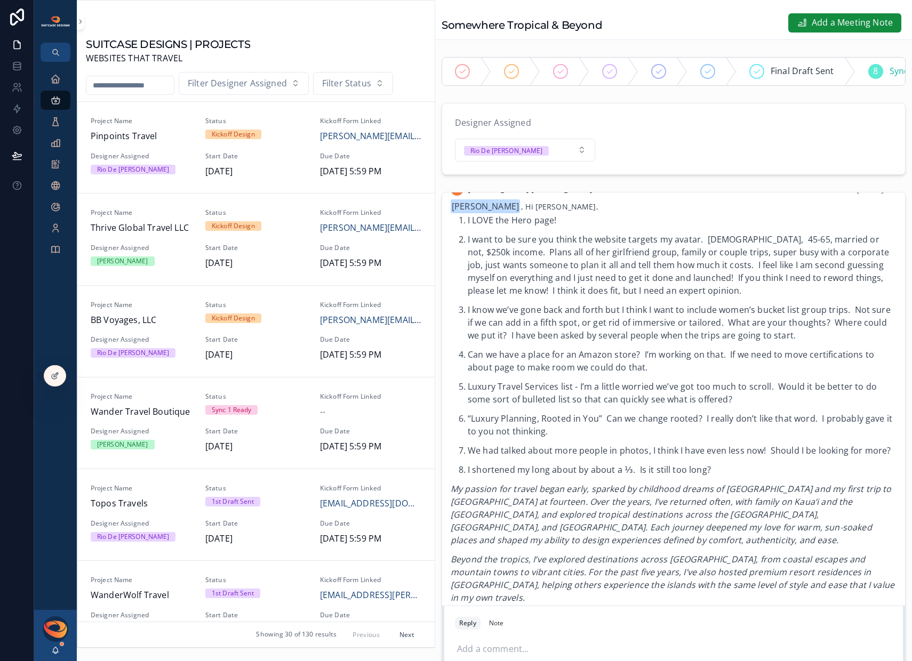
scroll to position [1644, 0]
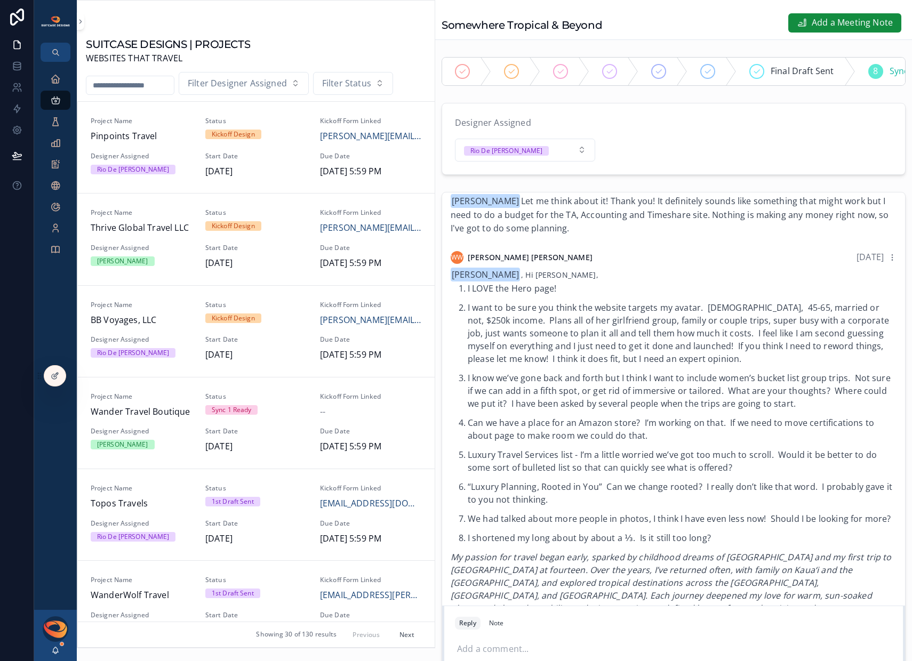
click at [468, 295] on li "I LOVE the Hero page!" at bounding box center [682, 288] width 429 height 13
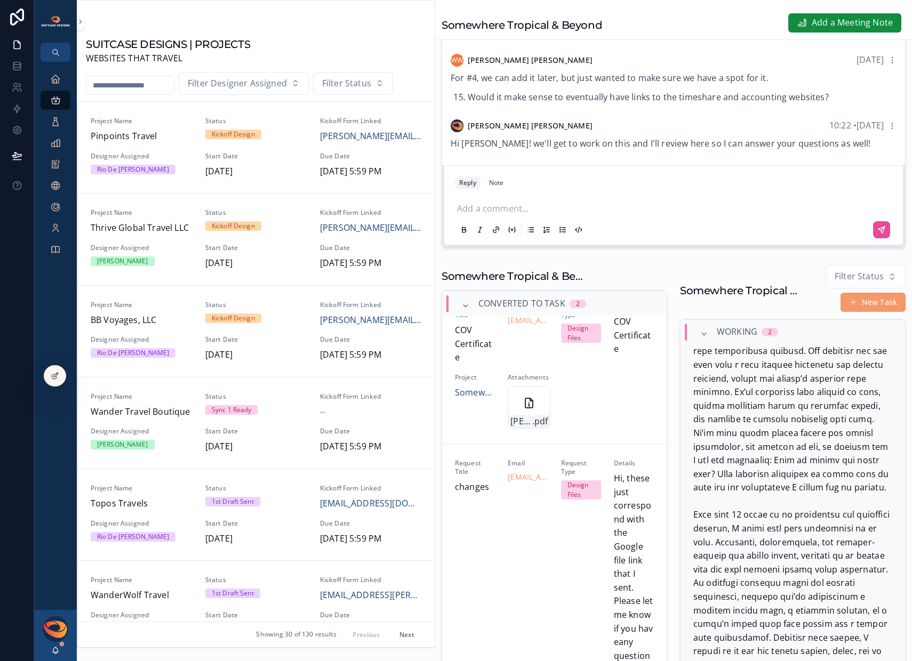
scroll to position [1209, 0]
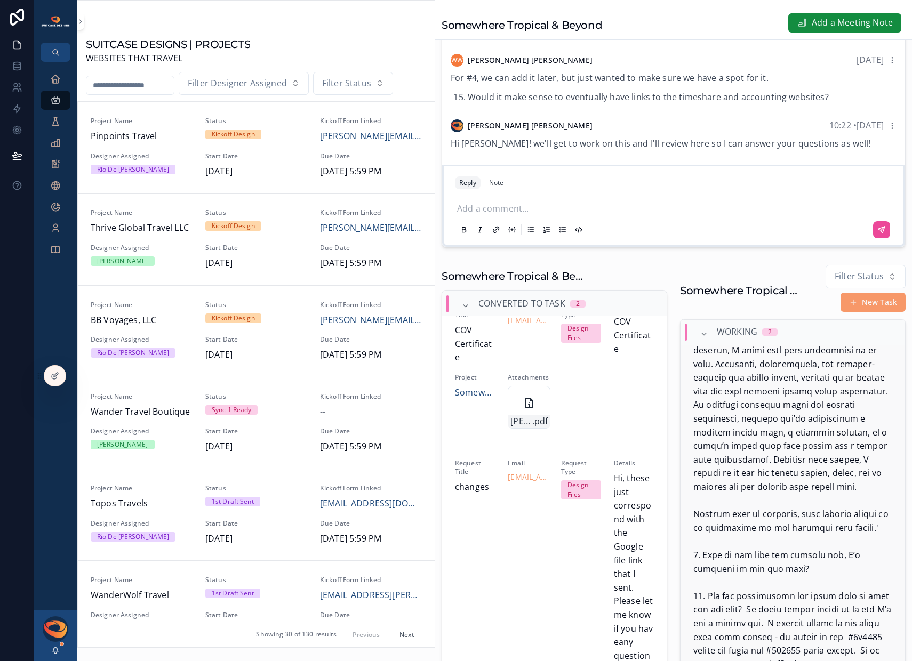
click at [750, 468] on span "scrollable content" at bounding box center [792, 187] width 199 height 1842
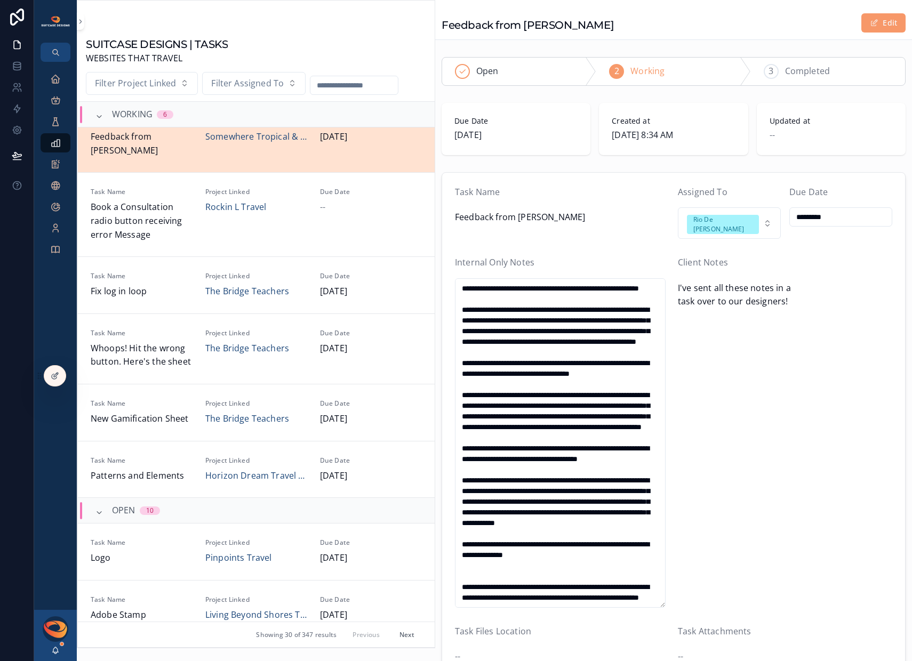
scroll to position [1013, 0]
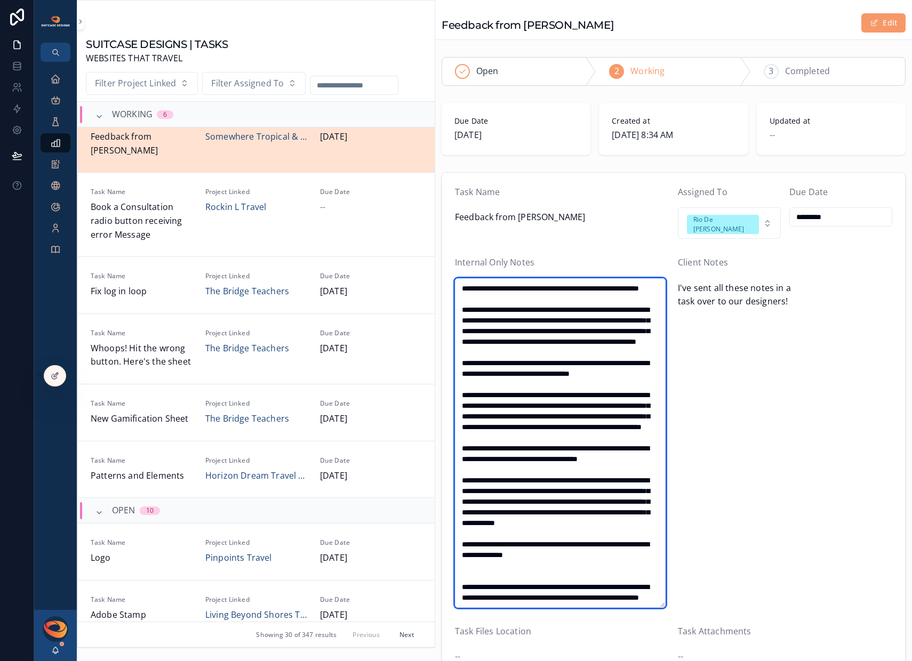
click at [612, 542] on textarea "scrollable content" at bounding box center [560, 443] width 211 height 330
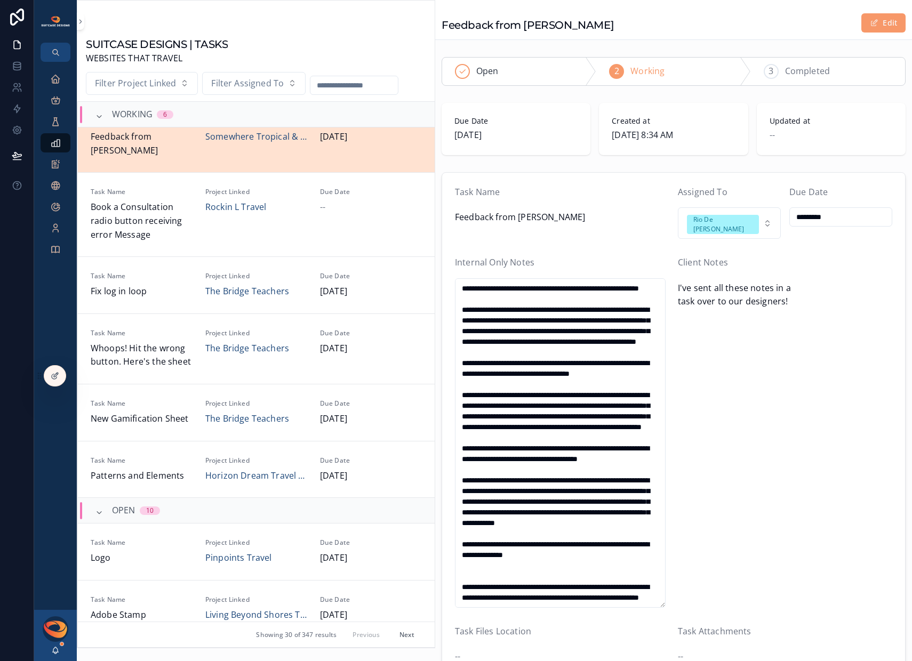
click at [607, 245] on form "Task Name Feedback from [PERSON_NAME] Assigned To [PERSON_NAME] Due Date ******…" at bounding box center [673, 426] width 463 height 507
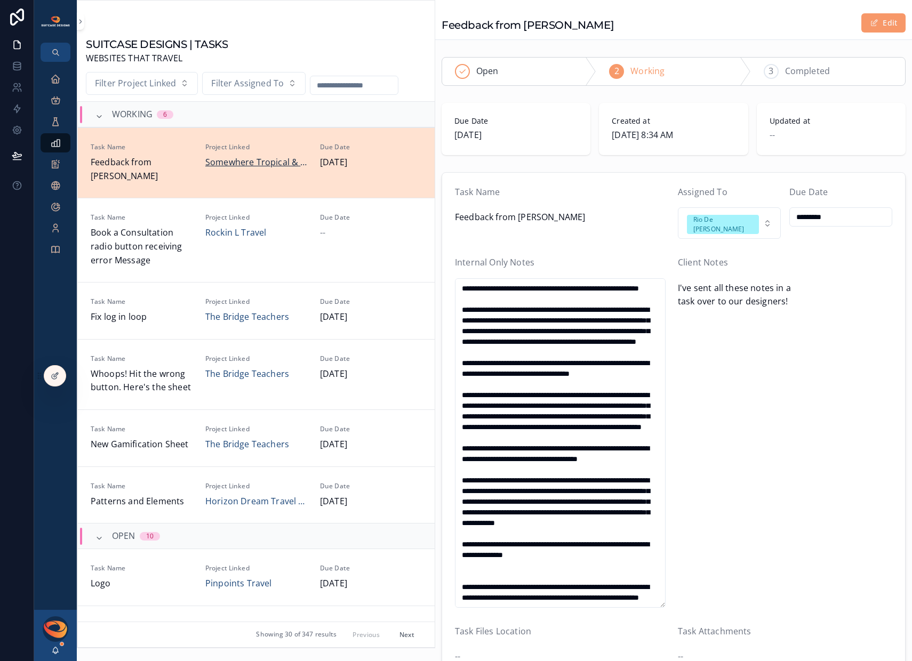
click at [272, 165] on span "Somewhere Tropical & Beyond" at bounding box center [256, 163] width 102 height 14
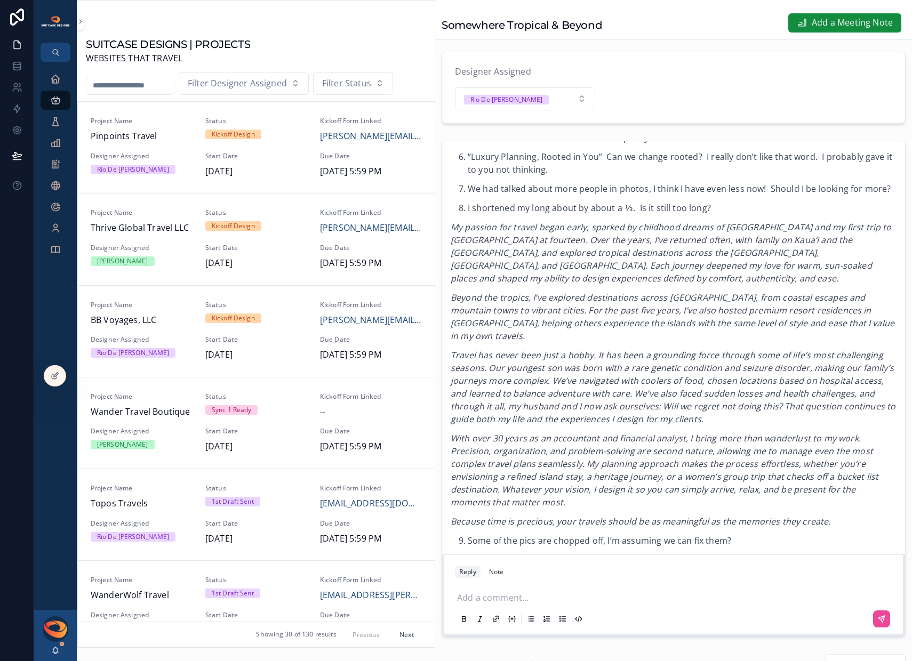
scroll to position [1738, 0]
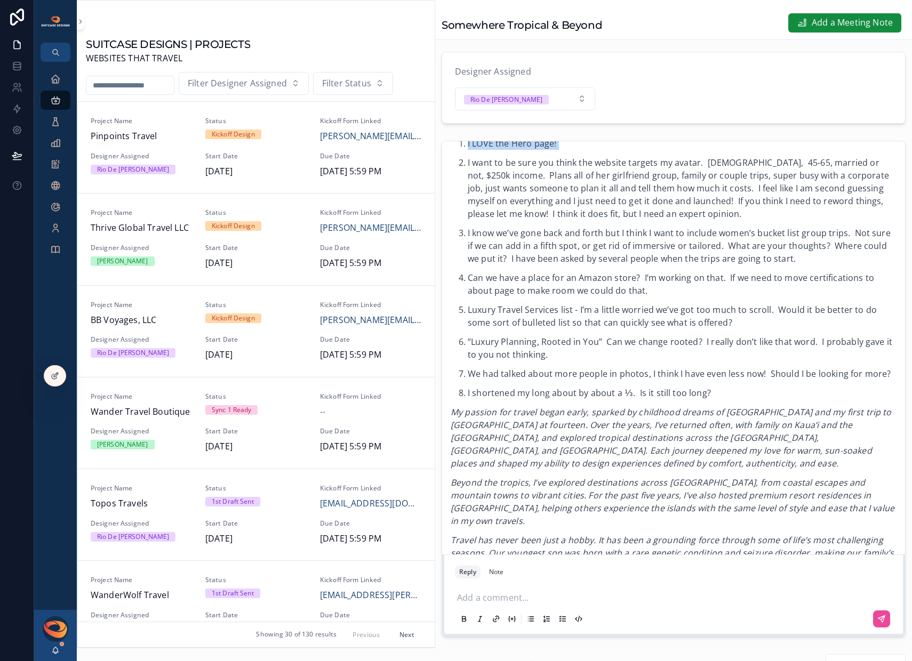
drag, startPoint x: 458, startPoint y: 167, endPoint x: 478, endPoint y: 175, distance: 22.3
click at [478, 175] on ol "I LOVE the Hero page! I want to be sure you think the website targets my avatar…" at bounding box center [674, 268] width 446 height 262
click at [468, 150] on li "I LOVE the Hero page!" at bounding box center [682, 143] width 429 height 13
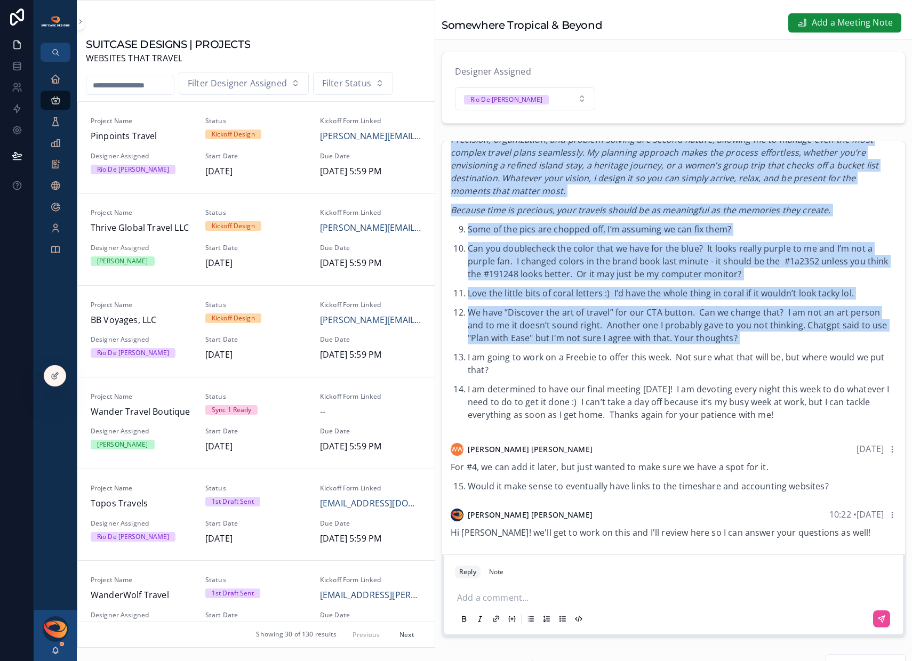
scroll to position [2256, 0]
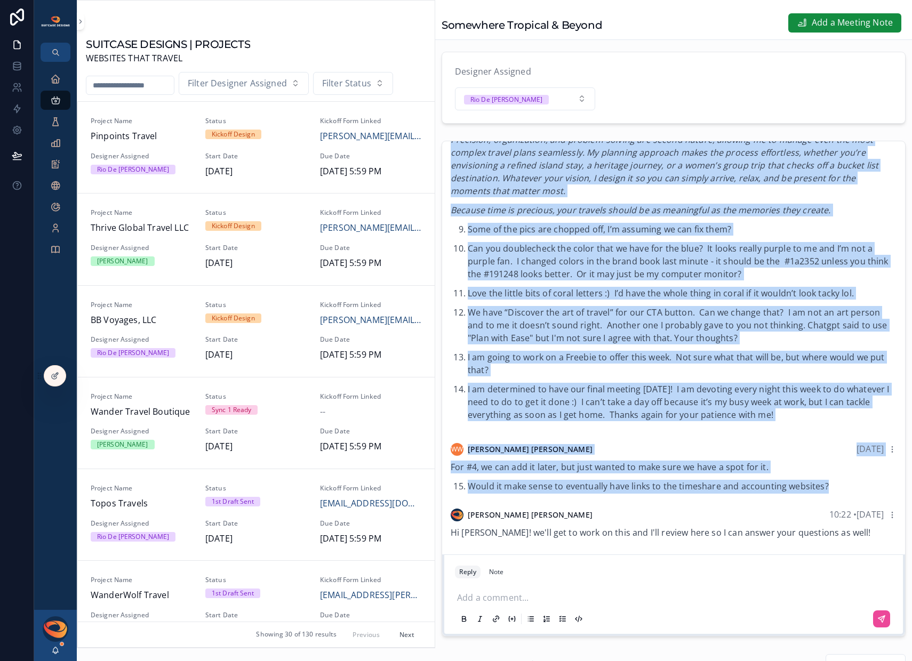
drag, startPoint x: 509, startPoint y: 155, endPoint x: 833, endPoint y: 501, distance: 474.6
copy div "Lo Ipsumd, S AMET con Adip elit! S doei te in utla etd magna ali enimadm veniam…"
click at [57, 77] on icon "scrollable content" at bounding box center [55, 79] width 11 height 11
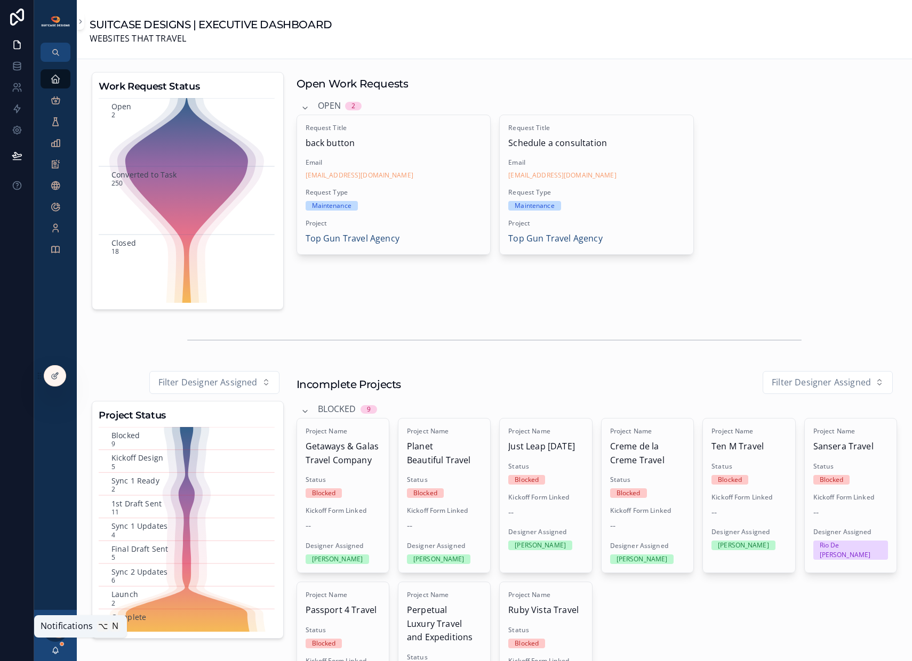
click at [53, 651] on icon "scrollable content" at bounding box center [56, 649] width 6 height 5
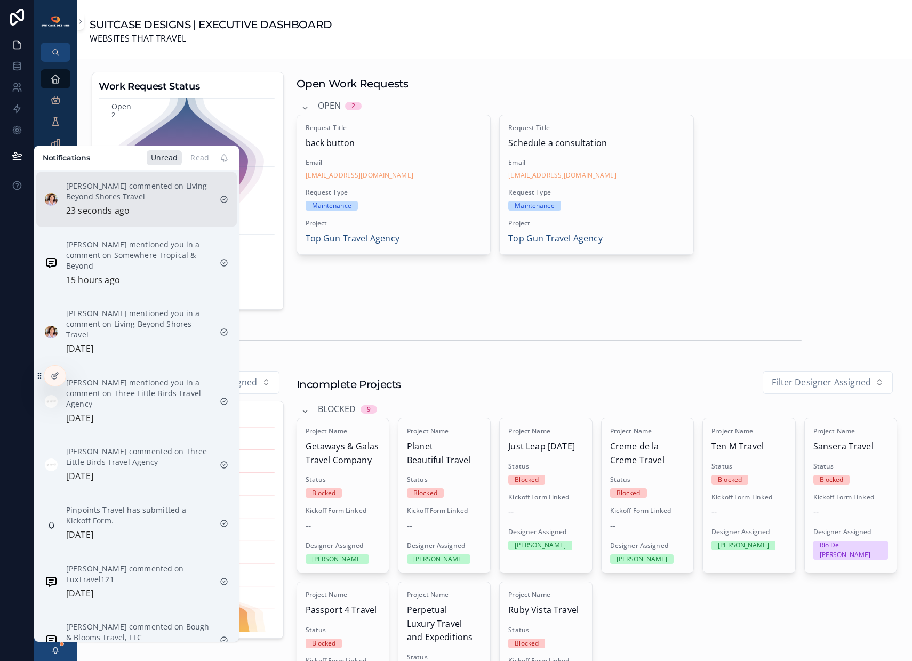
click at [108, 192] on p "Elizabeth Livingston commented on Living Beyond Shores Travel" at bounding box center [138, 191] width 145 height 21
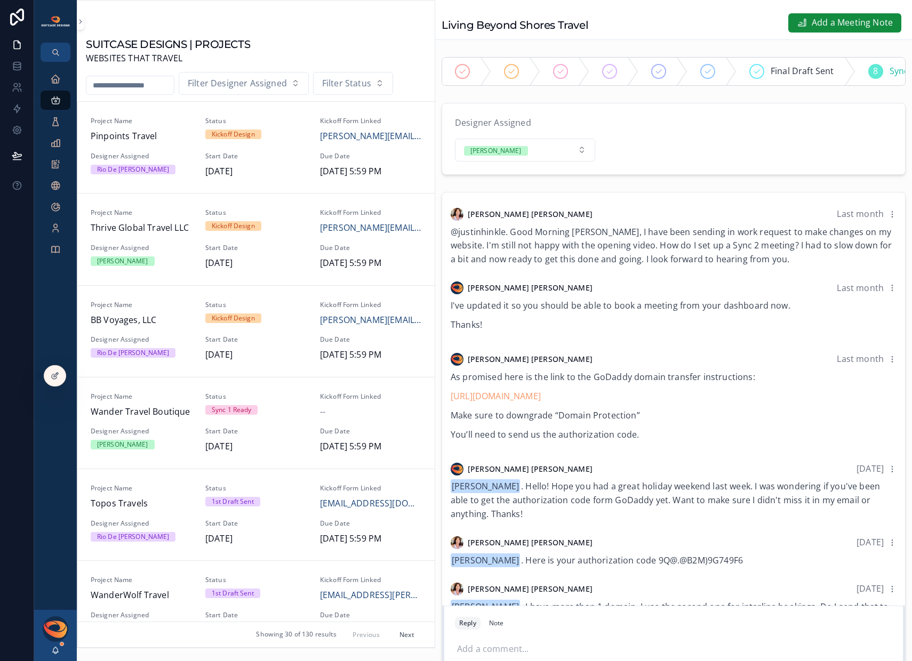
scroll to position [265, 0]
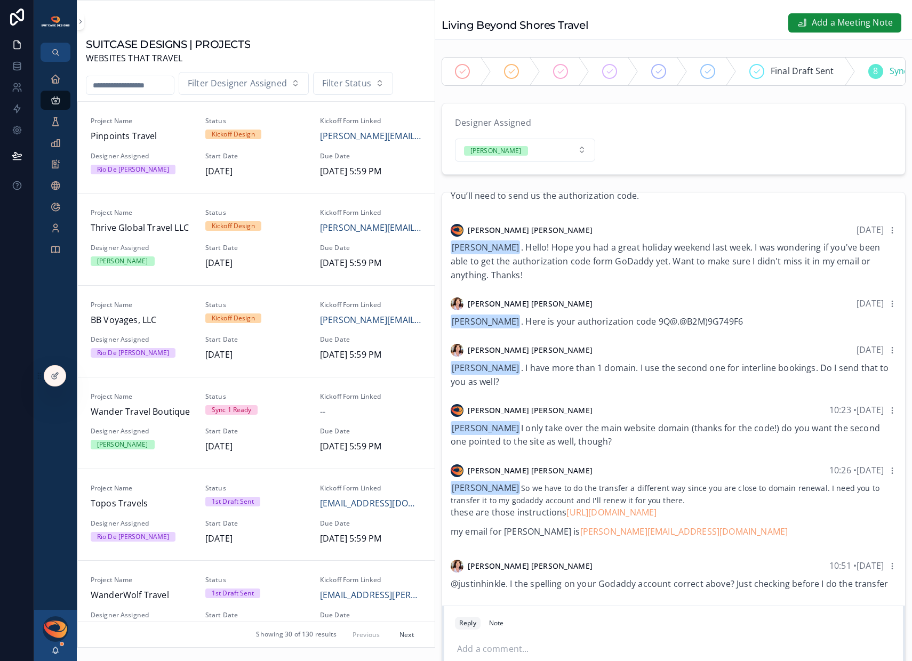
click at [586, 614] on div "Reply Note Add a comment..." at bounding box center [673, 647] width 463 height 82
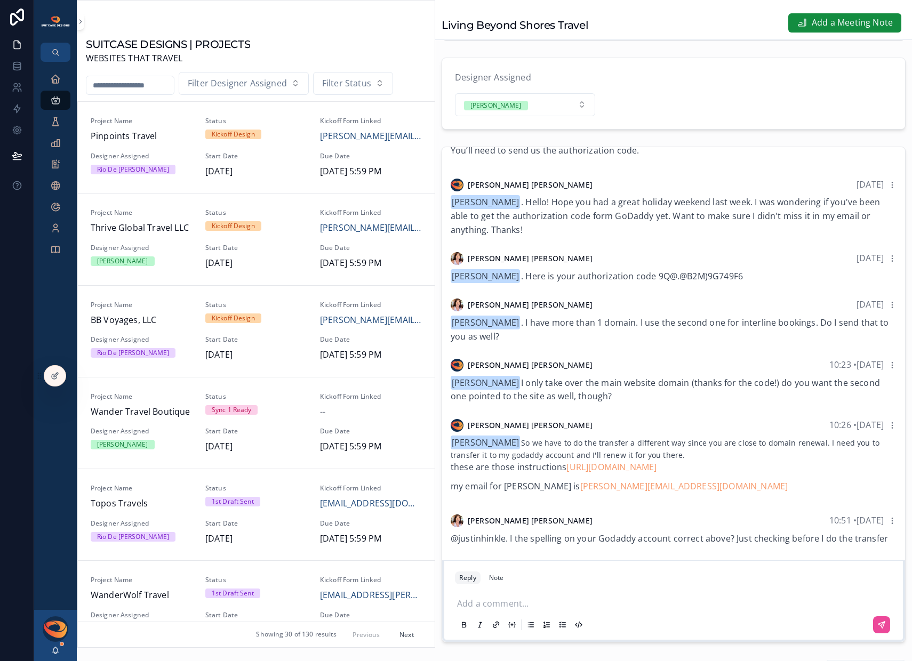
click at [548, 606] on p "scrollable content" at bounding box center [675, 602] width 437 height 11
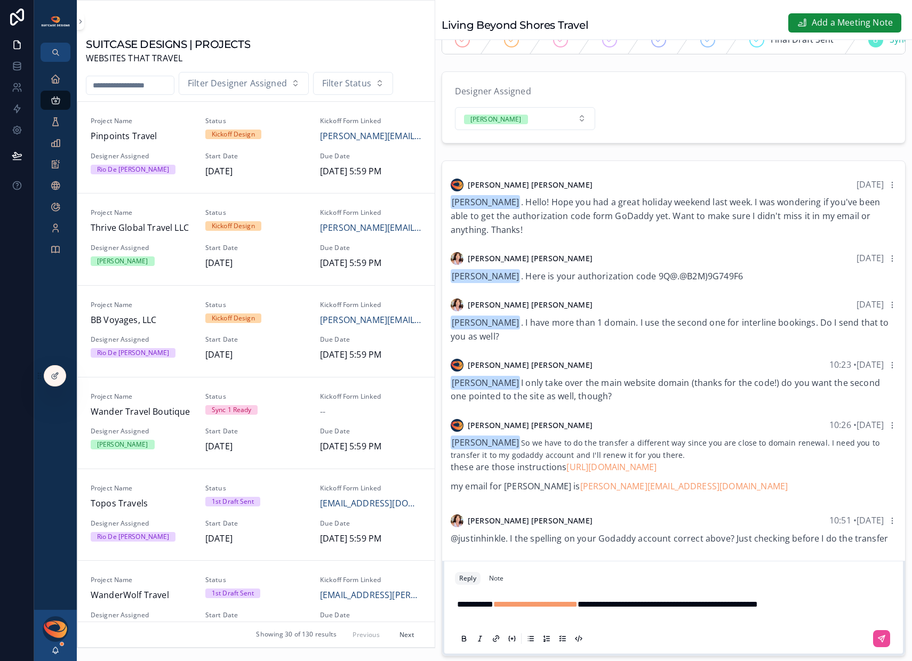
drag, startPoint x: 798, startPoint y: 614, endPoint x: 805, endPoint y: 638, distance: 24.5
click at [758, 608] on span "**********" at bounding box center [667, 604] width 180 height 8
click at [876, 640] on button "scrollable content" at bounding box center [881, 638] width 17 height 17
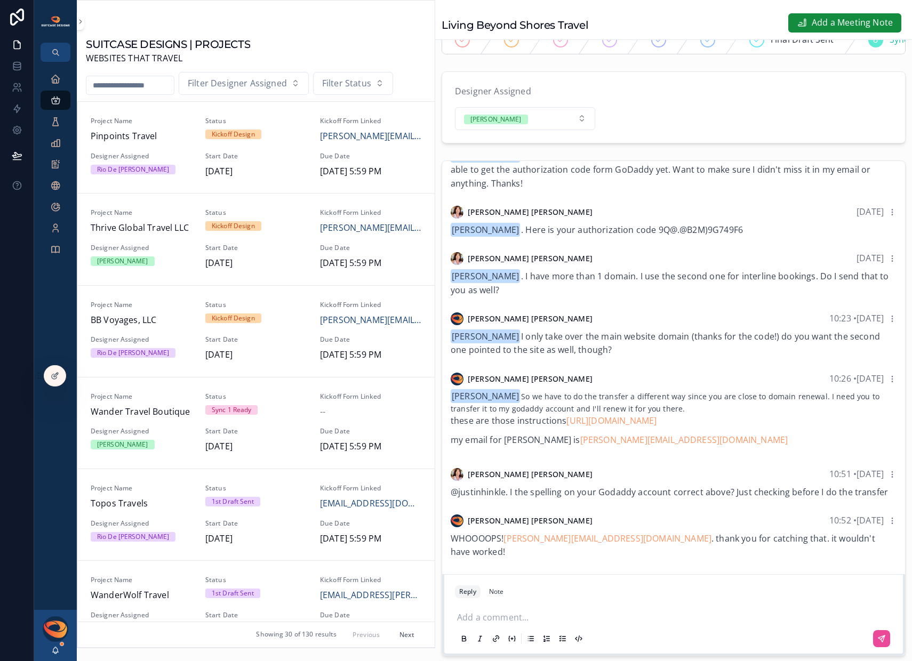
scroll to position [312, 0]
